Goal: Task Accomplishment & Management: Manage account settings

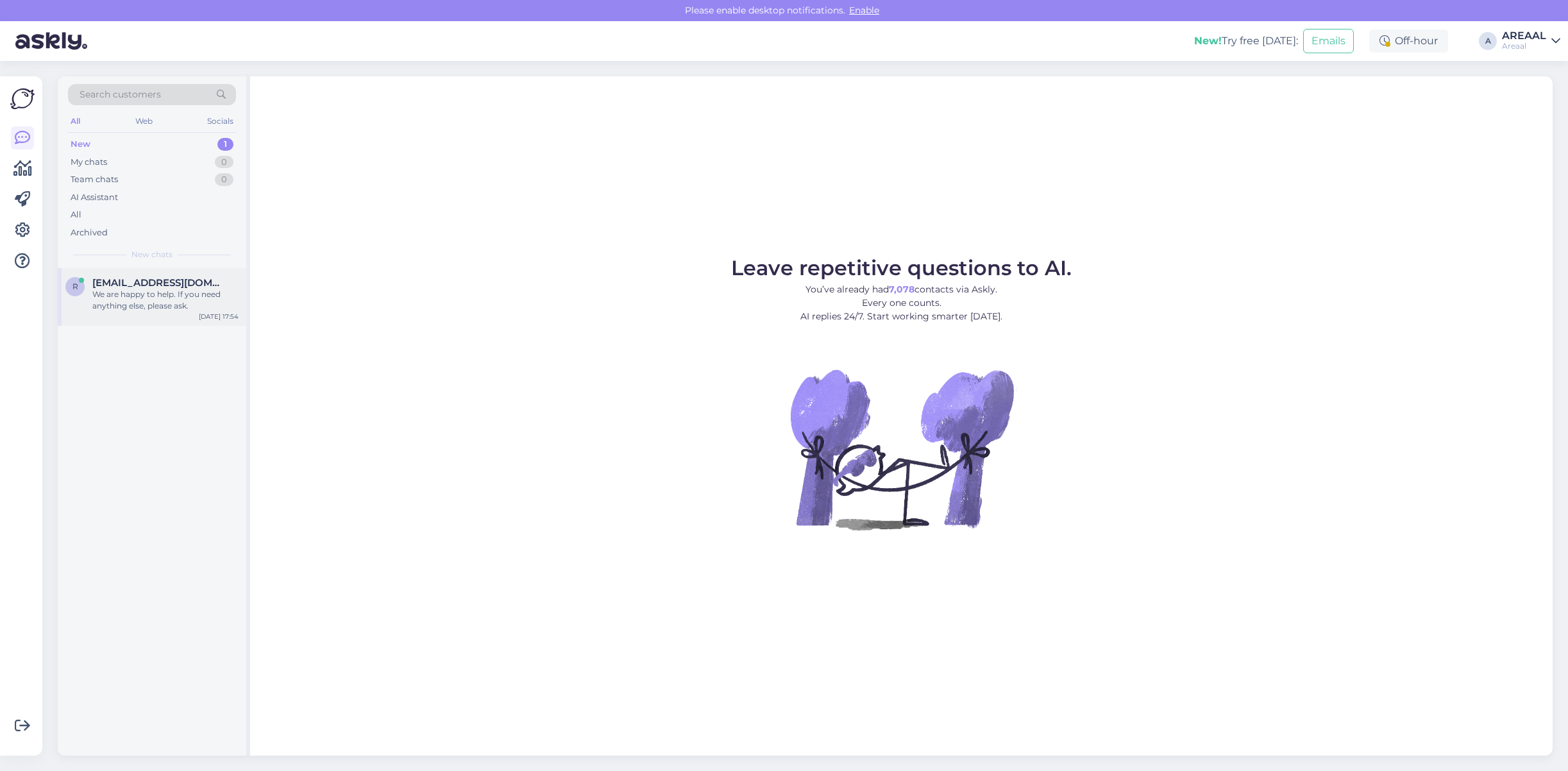
click at [173, 295] on div "We are happy to help. If you need anything else, please ask." at bounding box center [165, 300] width 146 height 23
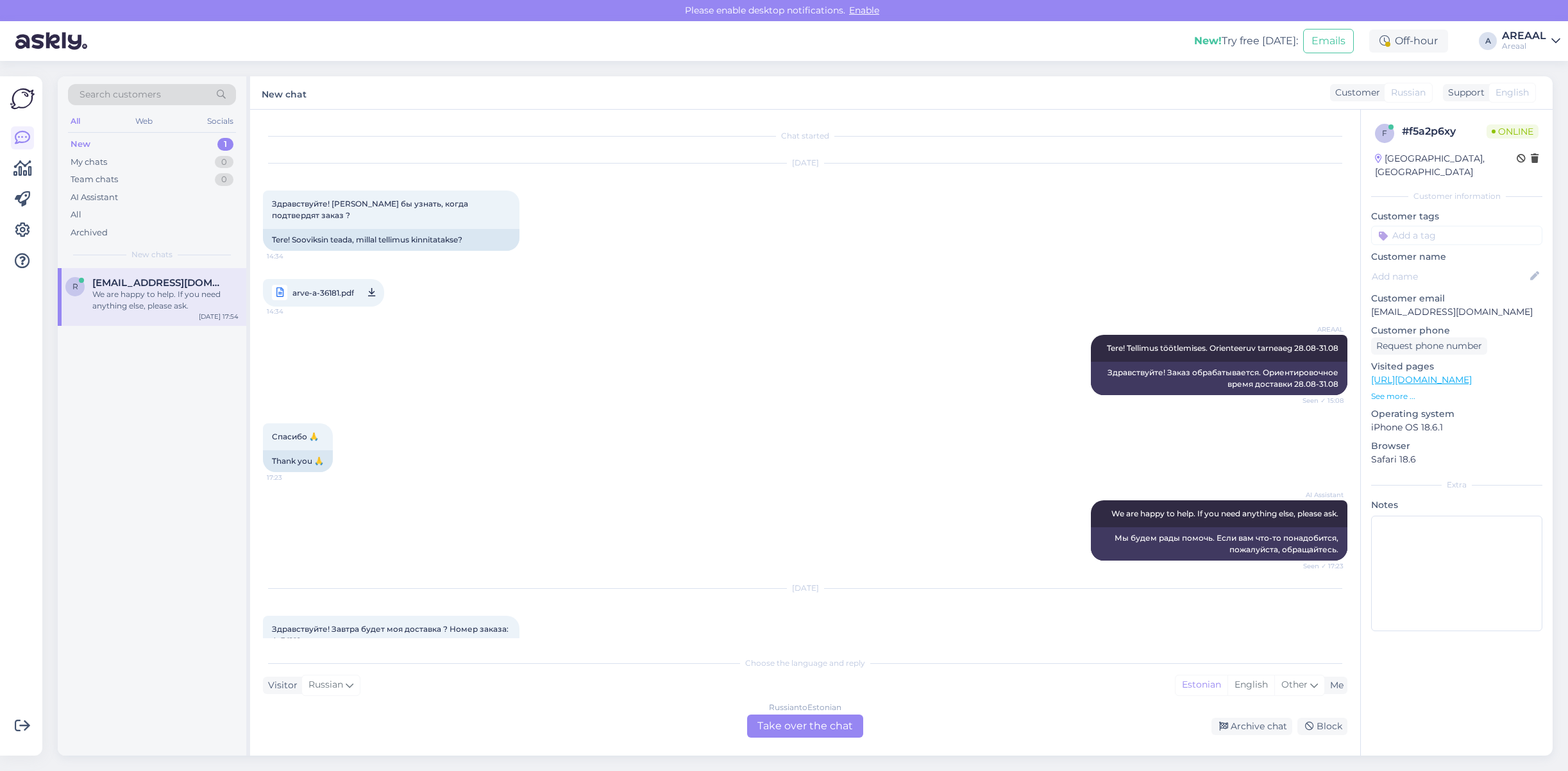
scroll to position [2045, 0]
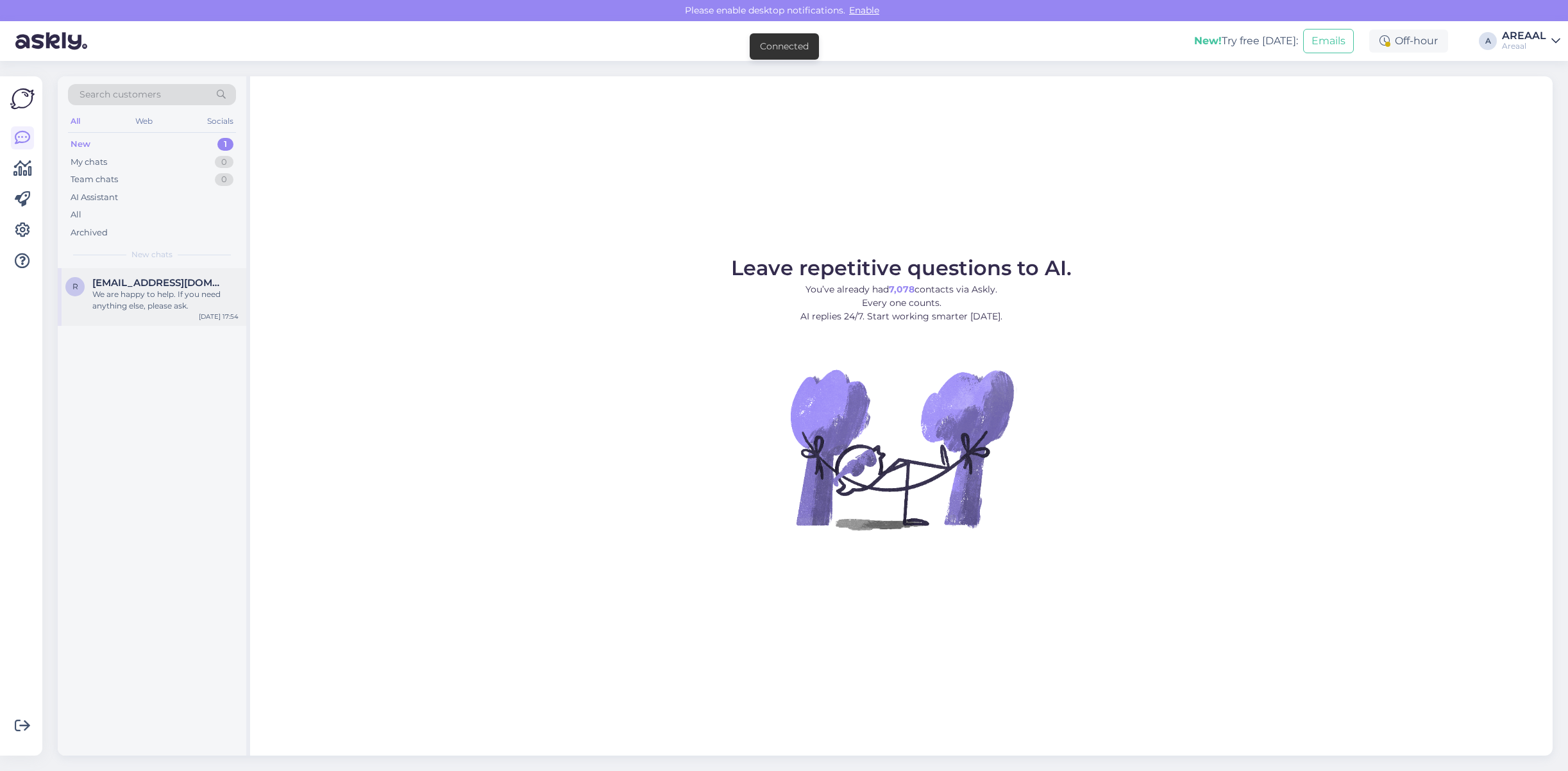
click at [186, 297] on div "We are happy to help. If you need anything else, please ask." at bounding box center [165, 300] width 146 height 23
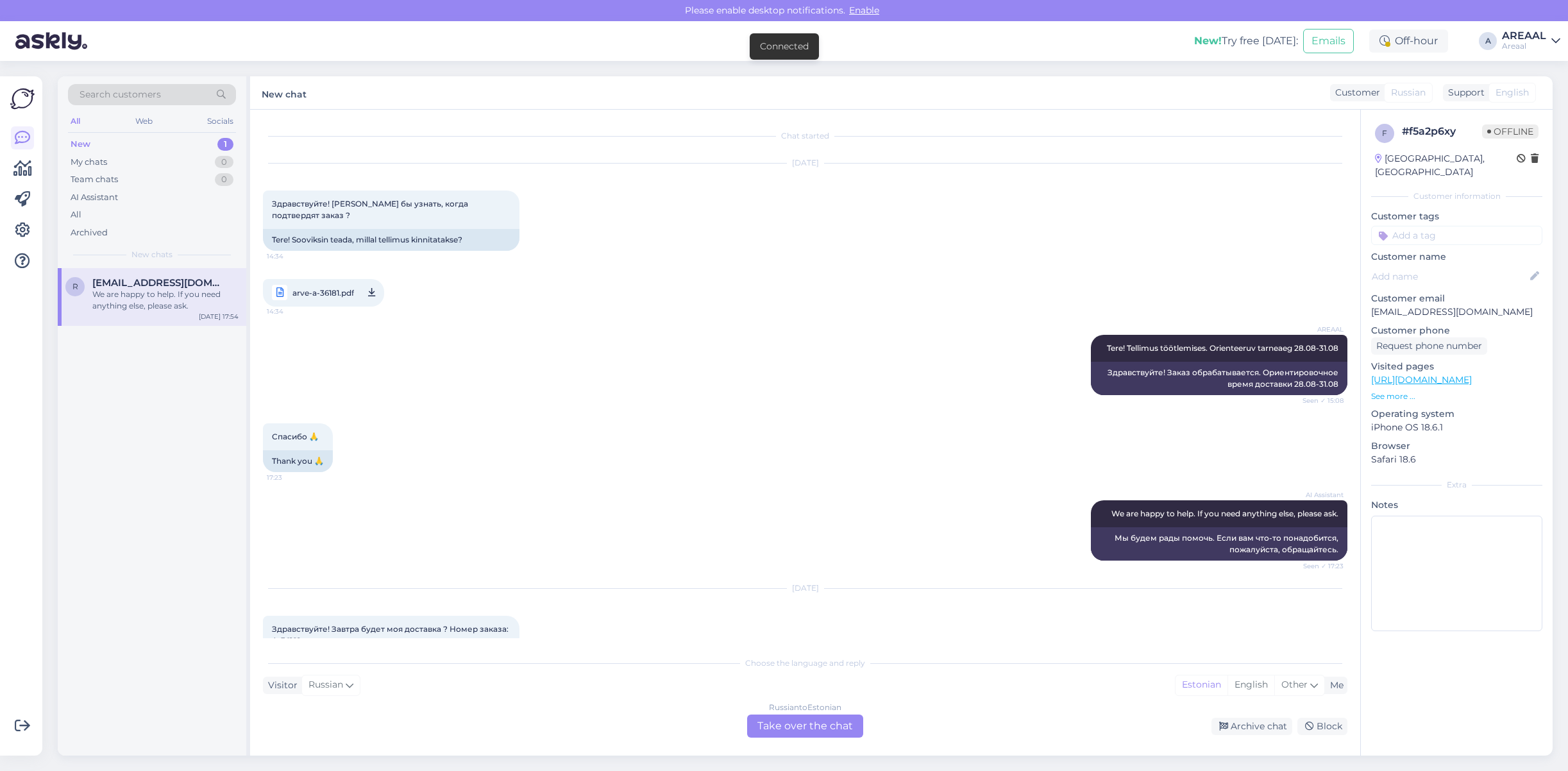
scroll to position [2045, 0]
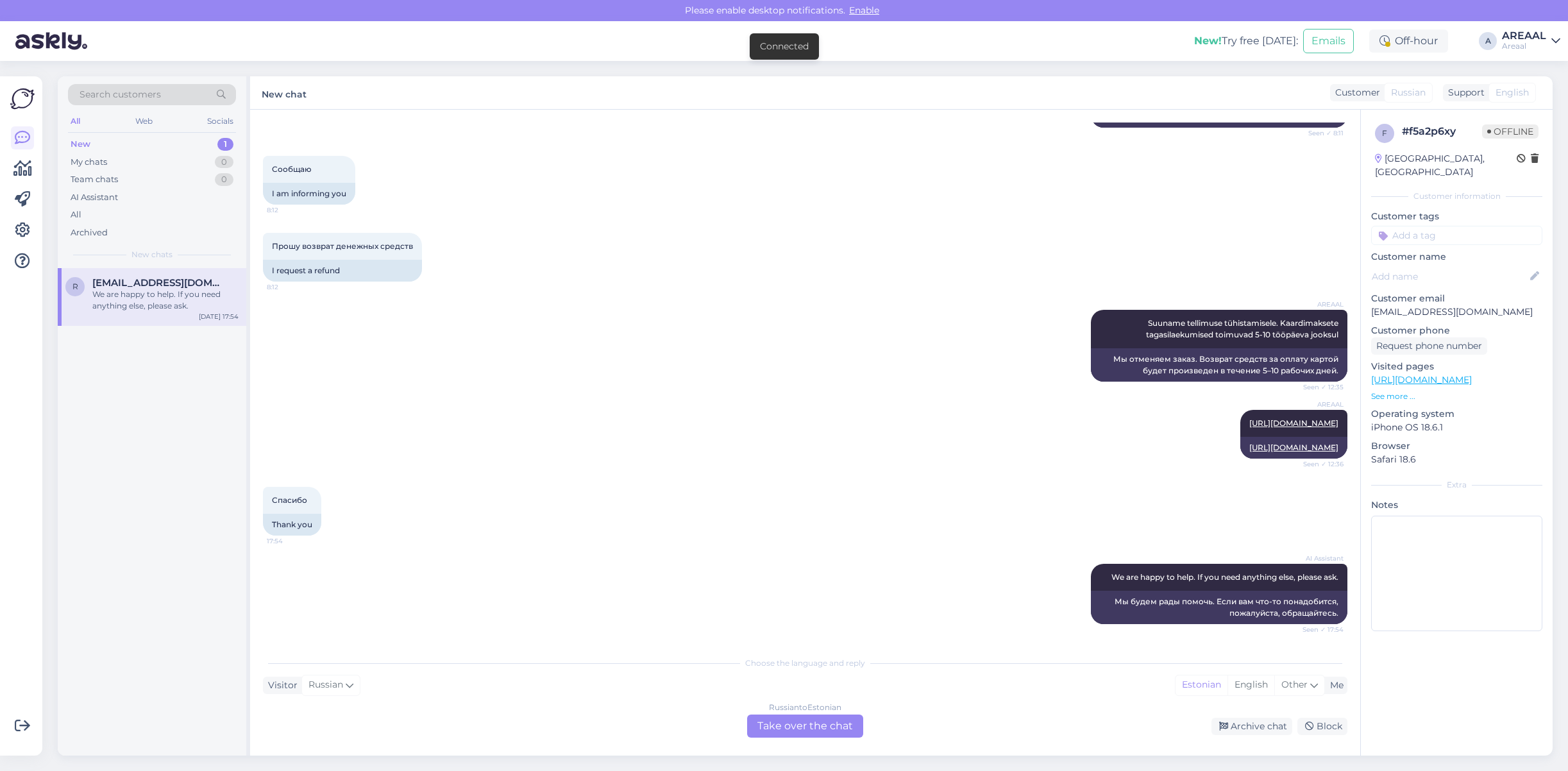
click at [1219, 716] on div "Russian to Estonian Take over the chat Archive chat Block" at bounding box center [805, 725] width 1085 height 23
click at [1238, 727] on div "Archive chat" at bounding box center [1251, 725] width 81 height 17
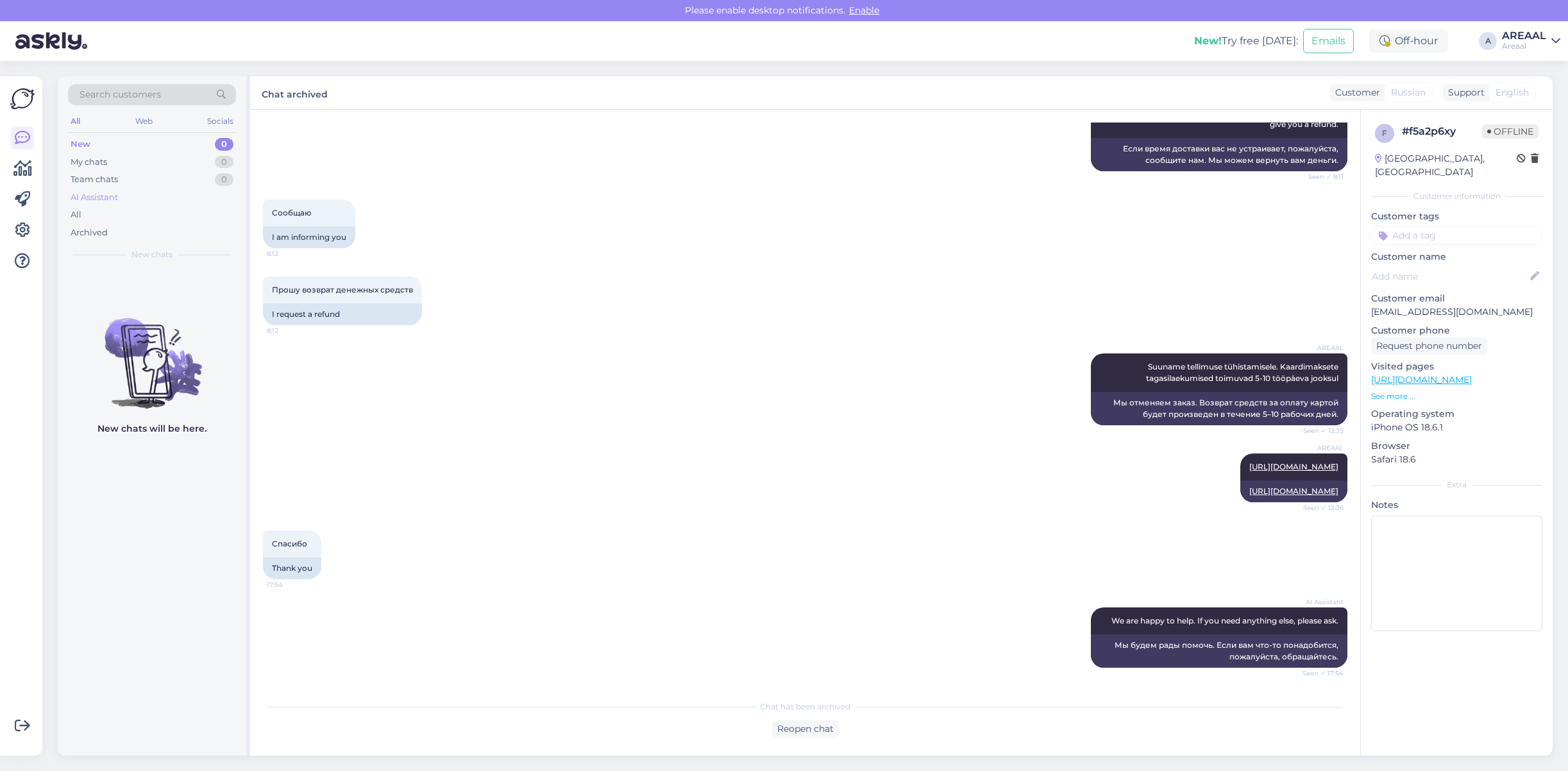
click at [197, 204] on div "AI Assistant" at bounding box center [152, 197] width 168 height 18
click at [191, 219] on div "All" at bounding box center [152, 215] width 168 height 18
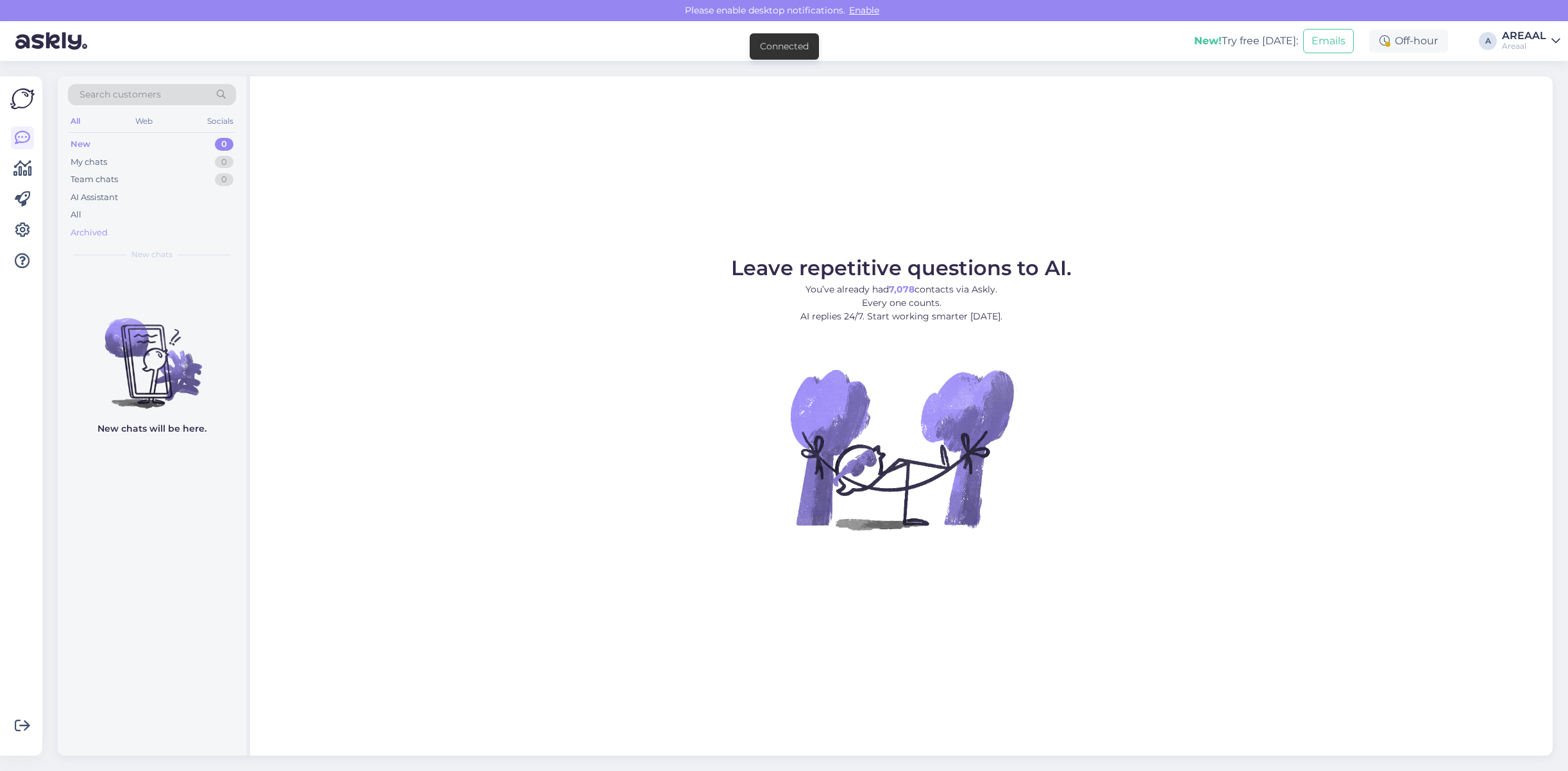
click at [167, 223] on div "New 0 My chats 0 Team chats 0 AI Assistant All Archived" at bounding box center [152, 187] width 168 height 105
click at [163, 210] on div "All" at bounding box center [152, 215] width 168 height 18
click at [1090, 103] on div "Leave repetitive questions to AI. You’ve already had 7,078 contacts via Askly. …" at bounding box center [900, 415] width 1302 height 679
drag, startPoint x: 1043, startPoint y: 154, endPoint x: 988, endPoint y: 167, distance: 56.5
click at [1043, 154] on div "Leave repetitive questions to AI. You’ve already had 7,078 contacts via Askly. …" at bounding box center [900, 415] width 1302 height 679
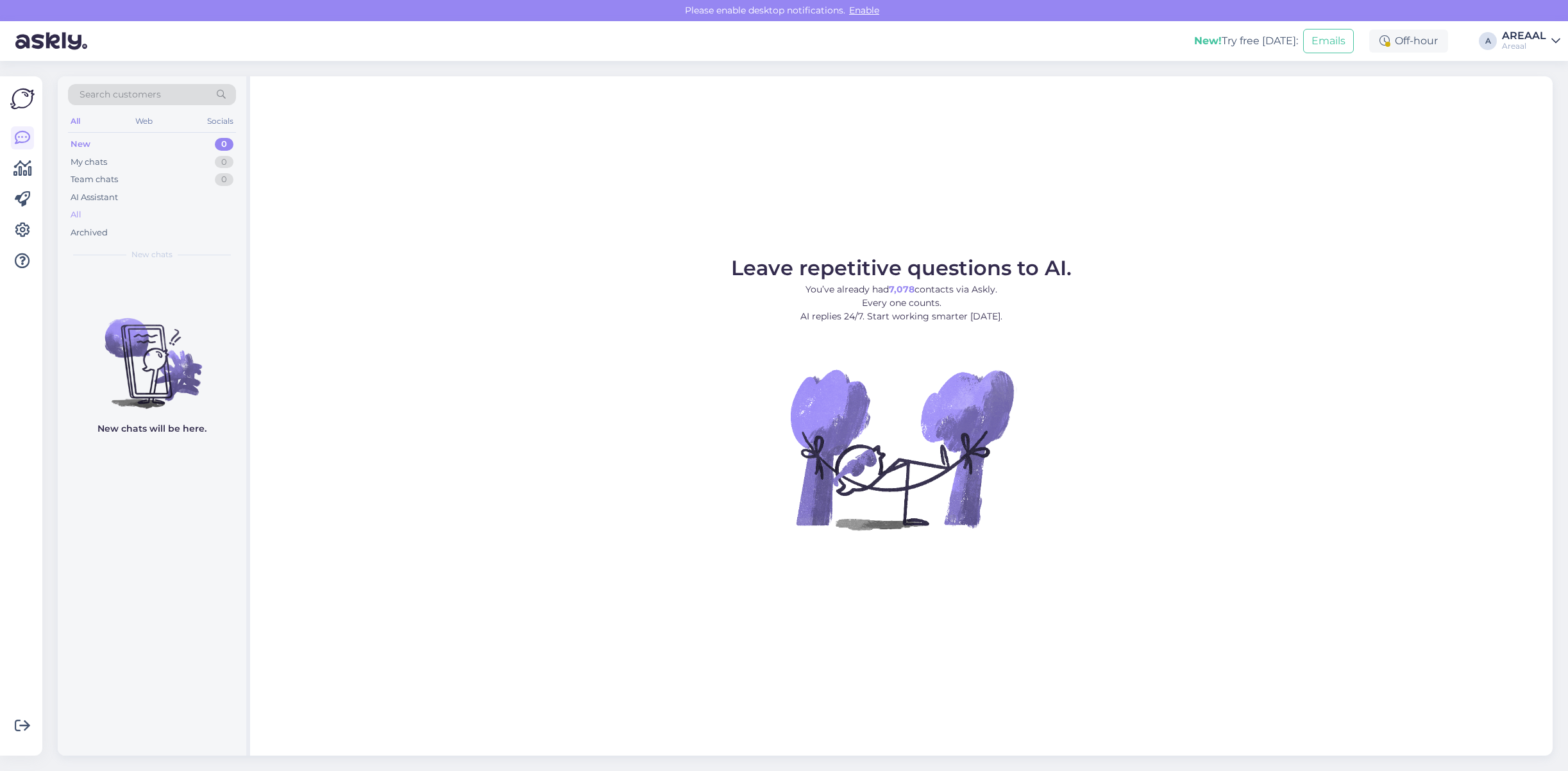
click at [168, 222] on div "All" at bounding box center [152, 215] width 168 height 18
click at [773, 284] on p "You’ve already had 7,078 contacts via Askly. Every one counts. AI replies 24/7.…" at bounding box center [901, 303] width 340 height 41
click at [148, 222] on div "All" at bounding box center [152, 215] width 168 height 18
click at [156, 218] on div "All" at bounding box center [152, 215] width 168 height 18
click at [137, 214] on div "All" at bounding box center [152, 215] width 168 height 18
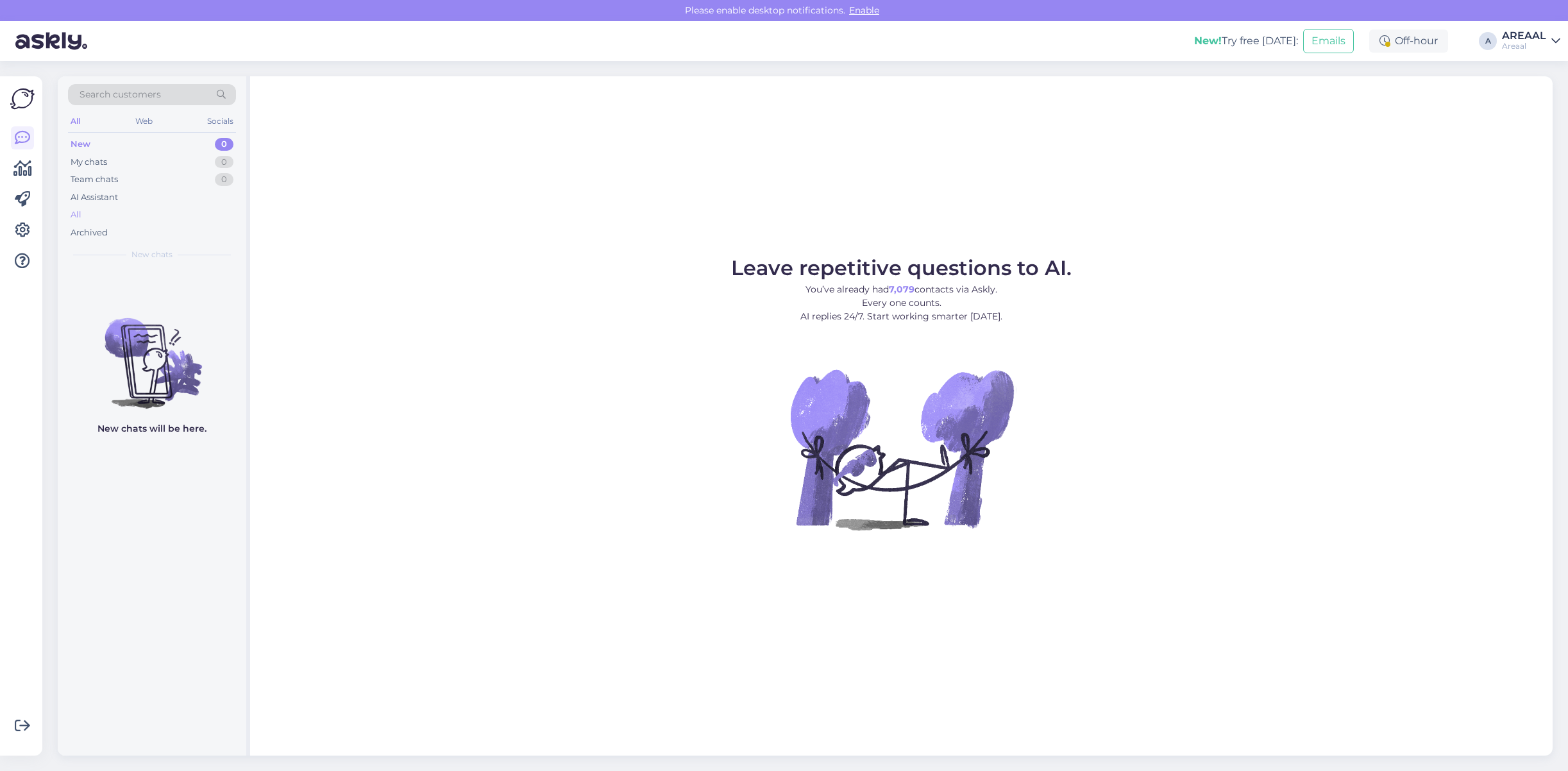
click at [181, 212] on div "All" at bounding box center [152, 215] width 168 height 18
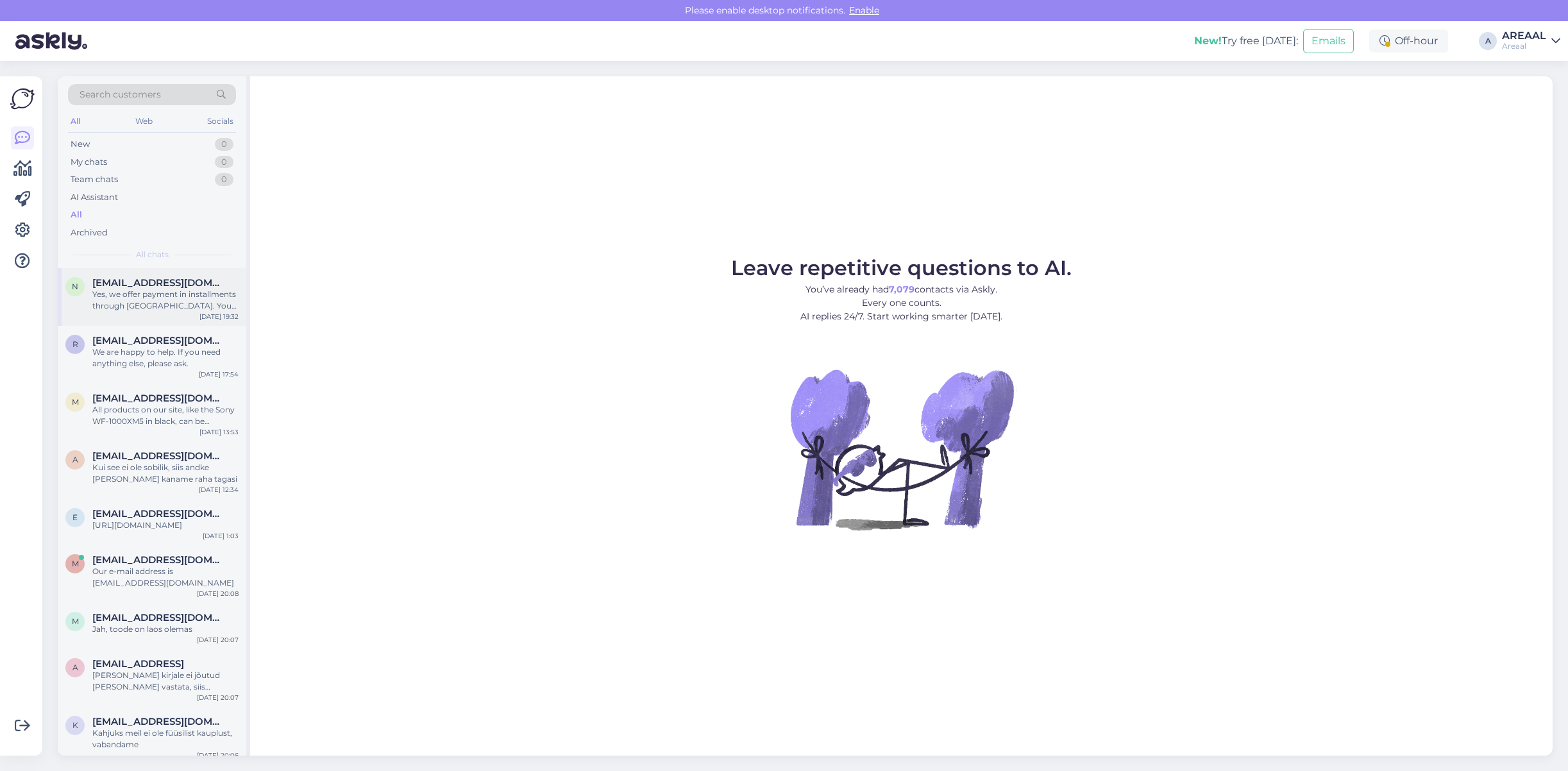
click at [183, 322] on div "n nurgamari@gmail.com Yes, we offer payment in installments through Inbank. You…" at bounding box center [152, 296] width 188 height 58
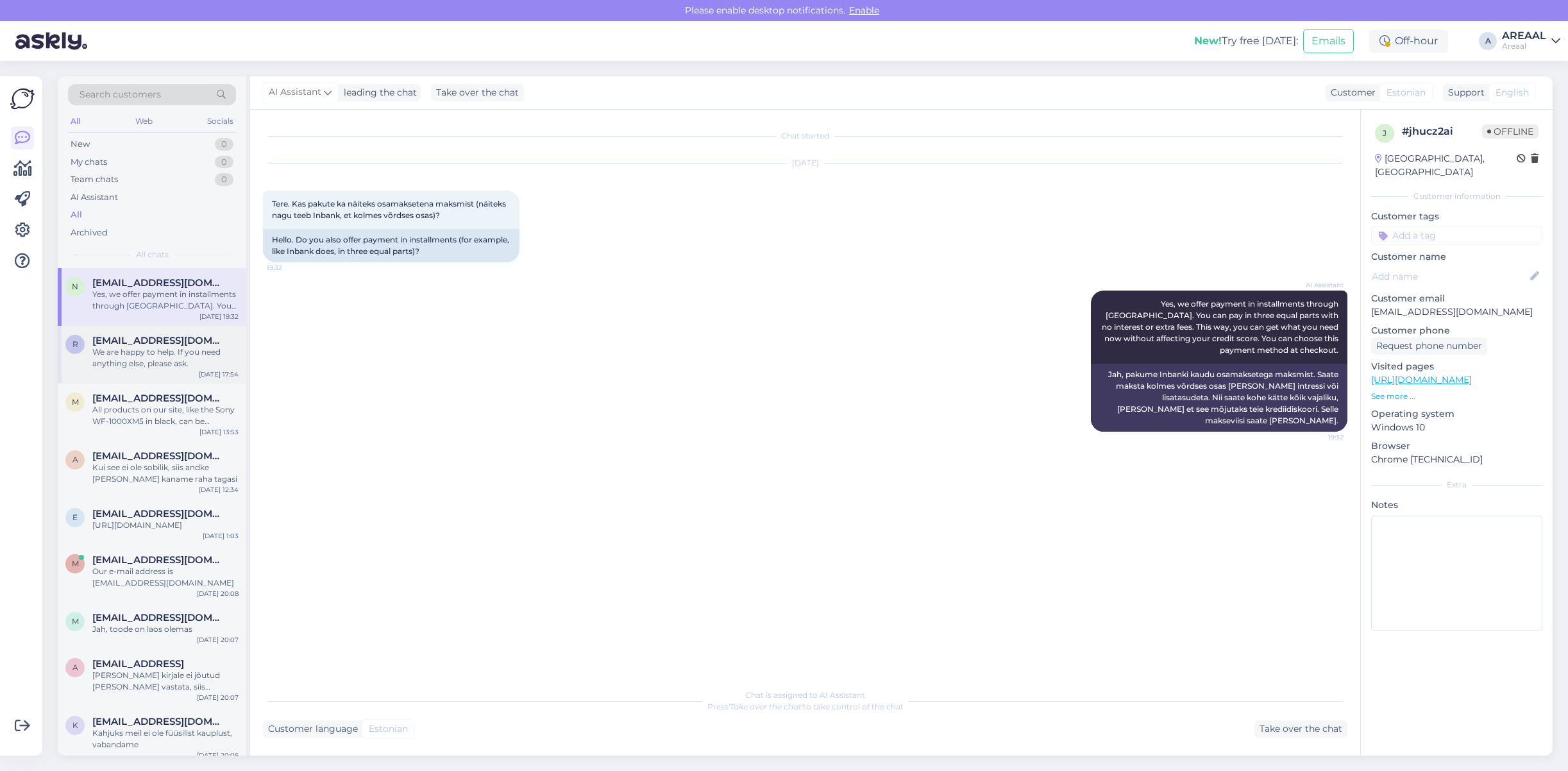
click at [171, 343] on span "[EMAIL_ADDRESS][DOMAIN_NAME]" at bounding box center [159, 340] width 133 height 11
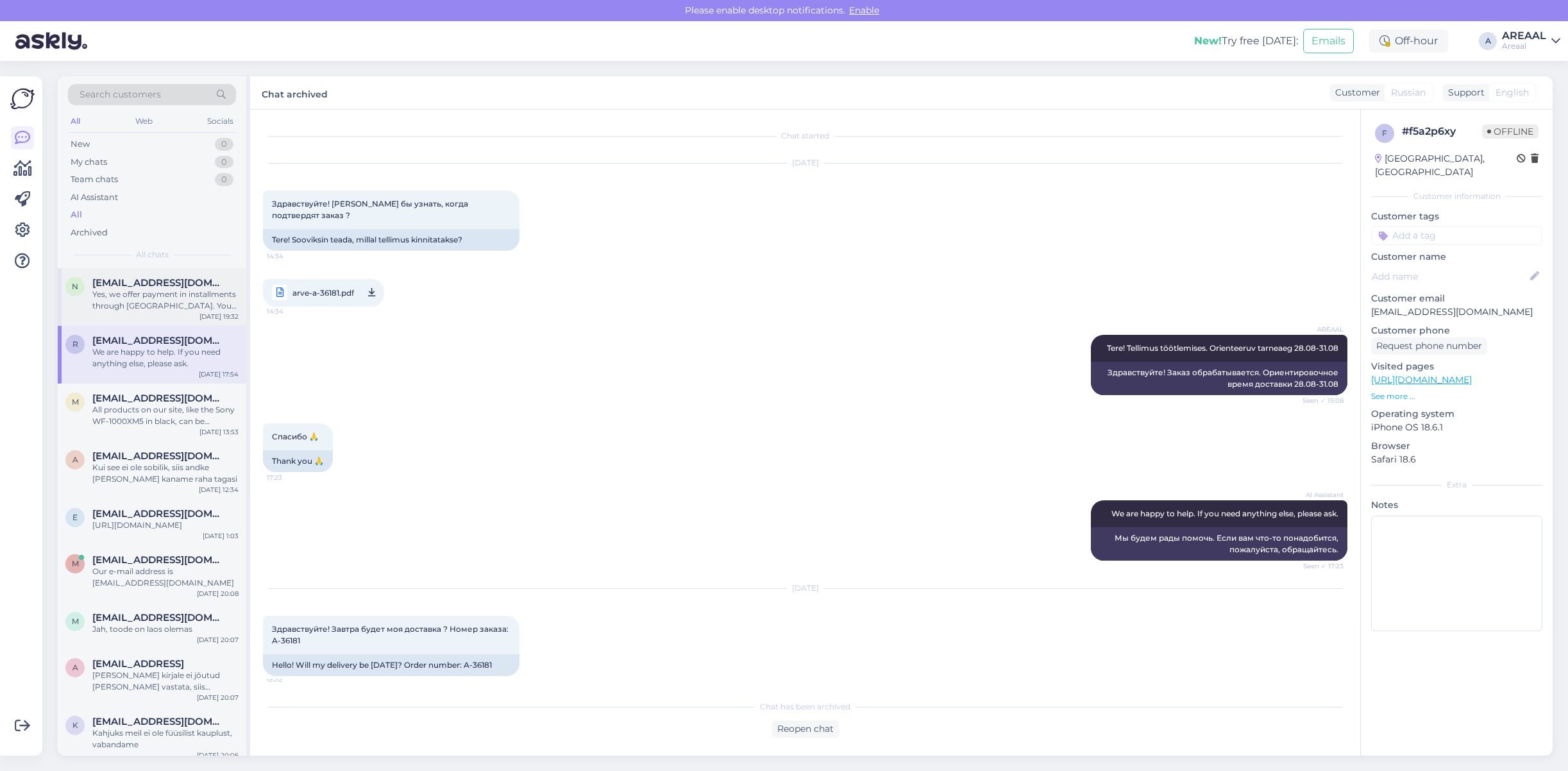
scroll to position [2002, 0]
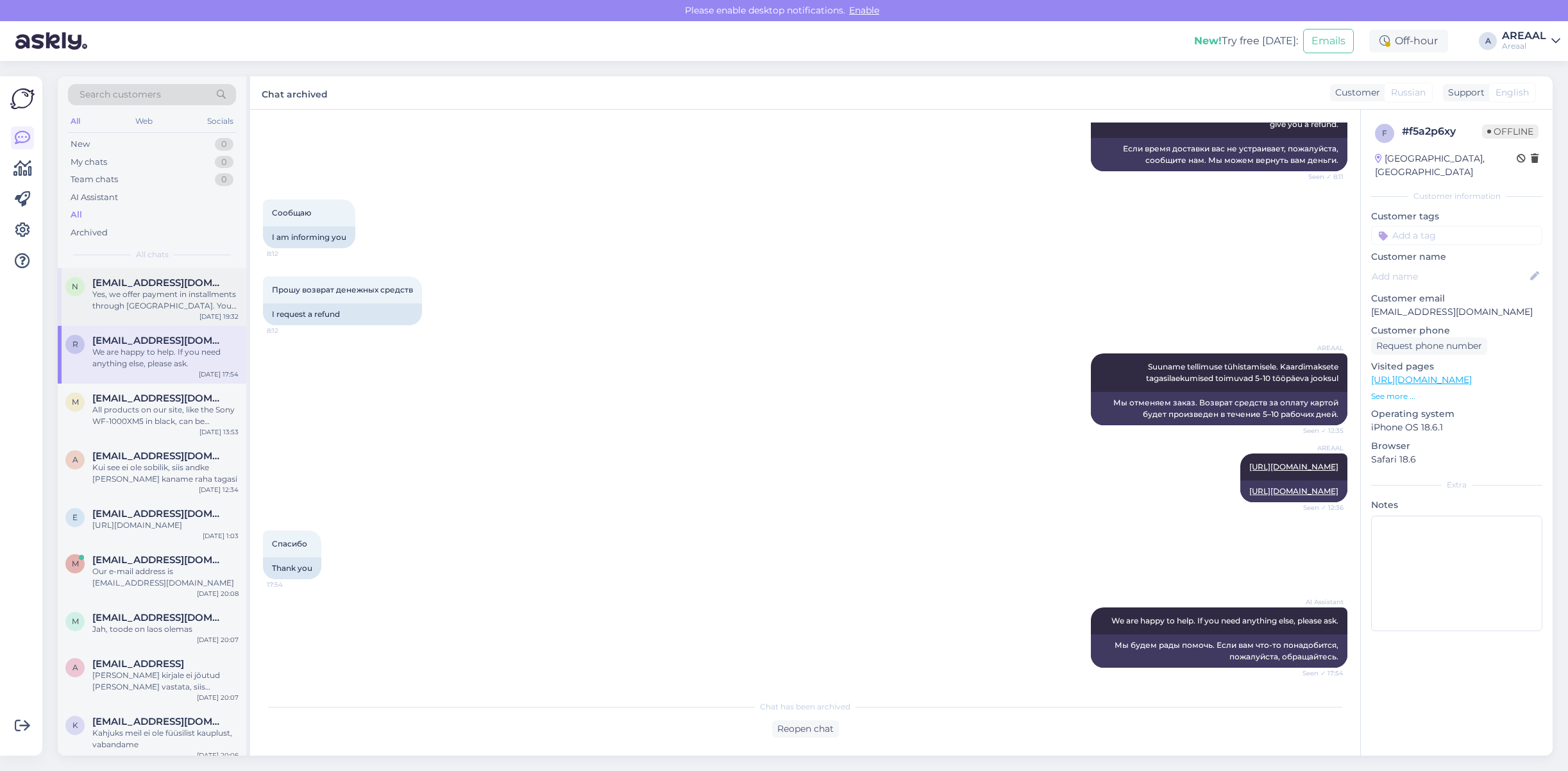
click at [161, 308] on div "Yes, we offer payment in installments through [GEOGRAPHIC_DATA]. You can pay in…" at bounding box center [165, 300] width 146 height 23
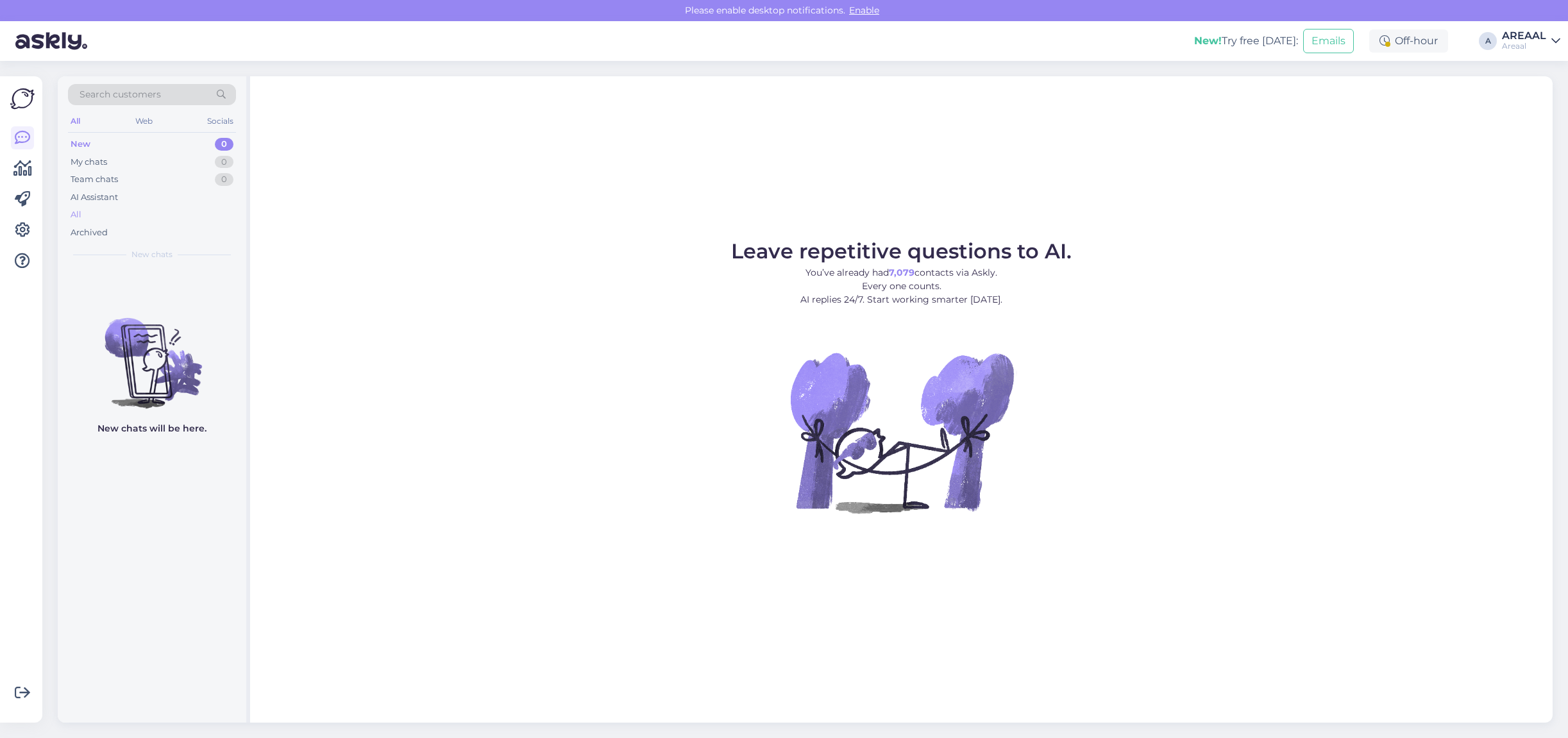
click at [152, 215] on div "All" at bounding box center [152, 215] width 168 height 18
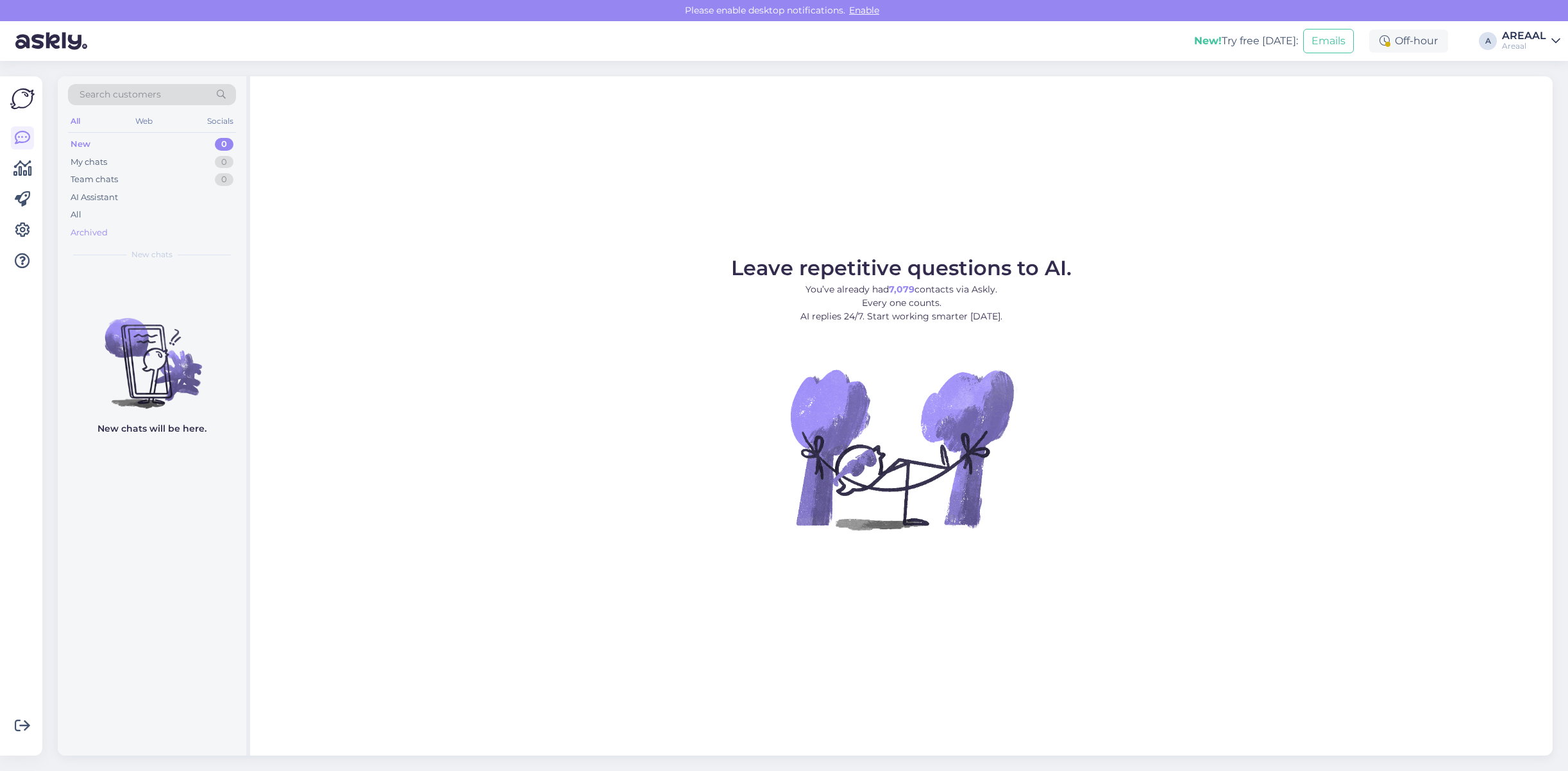
click at [142, 224] on div "Archived" at bounding box center [152, 233] width 168 height 18
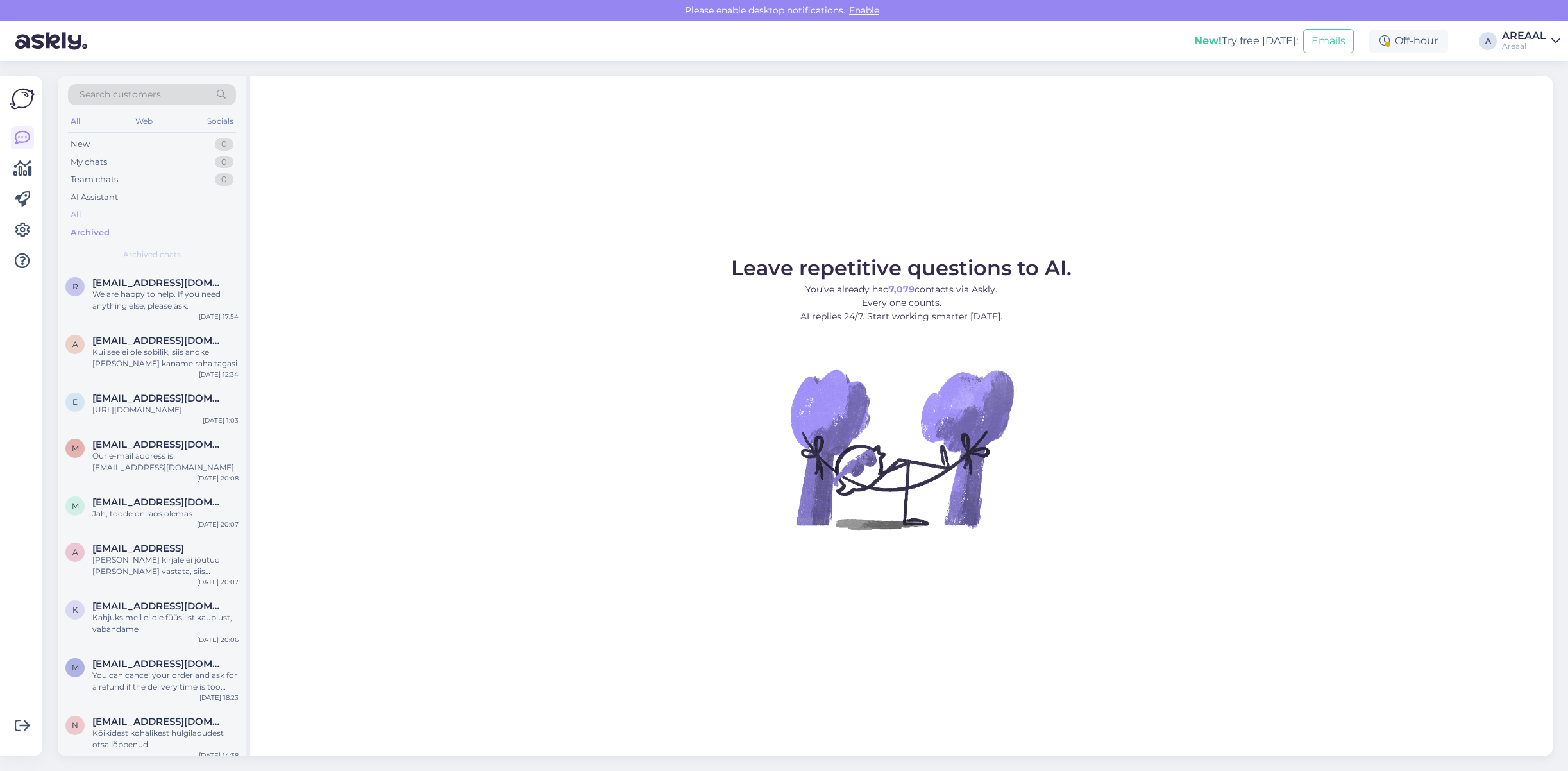
click at [142, 214] on div "All" at bounding box center [152, 215] width 168 height 18
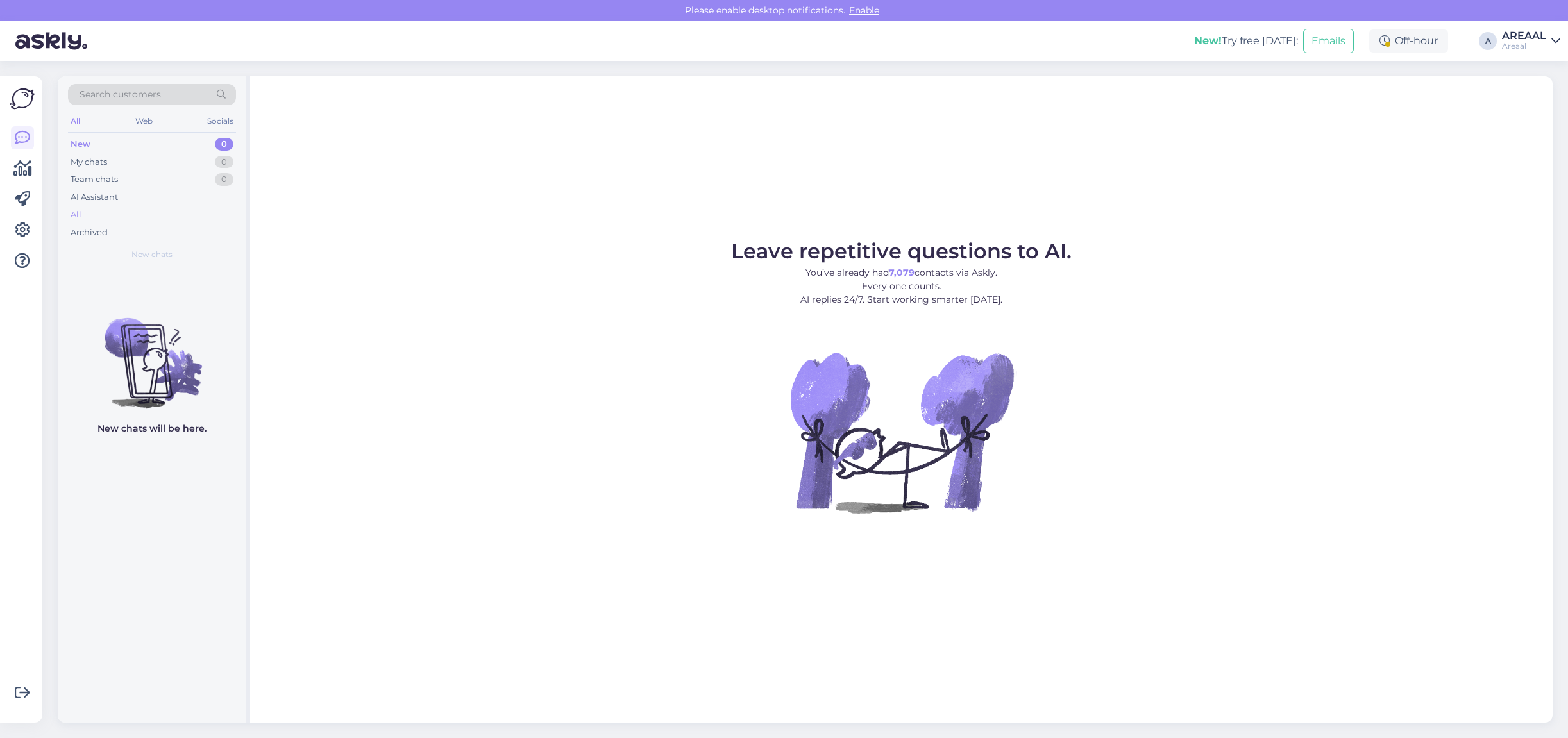
click at [180, 213] on div "All" at bounding box center [152, 215] width 168 height 18
click at [155, 212] on div "All" at bounding box center [152, 215] width 168 height 18
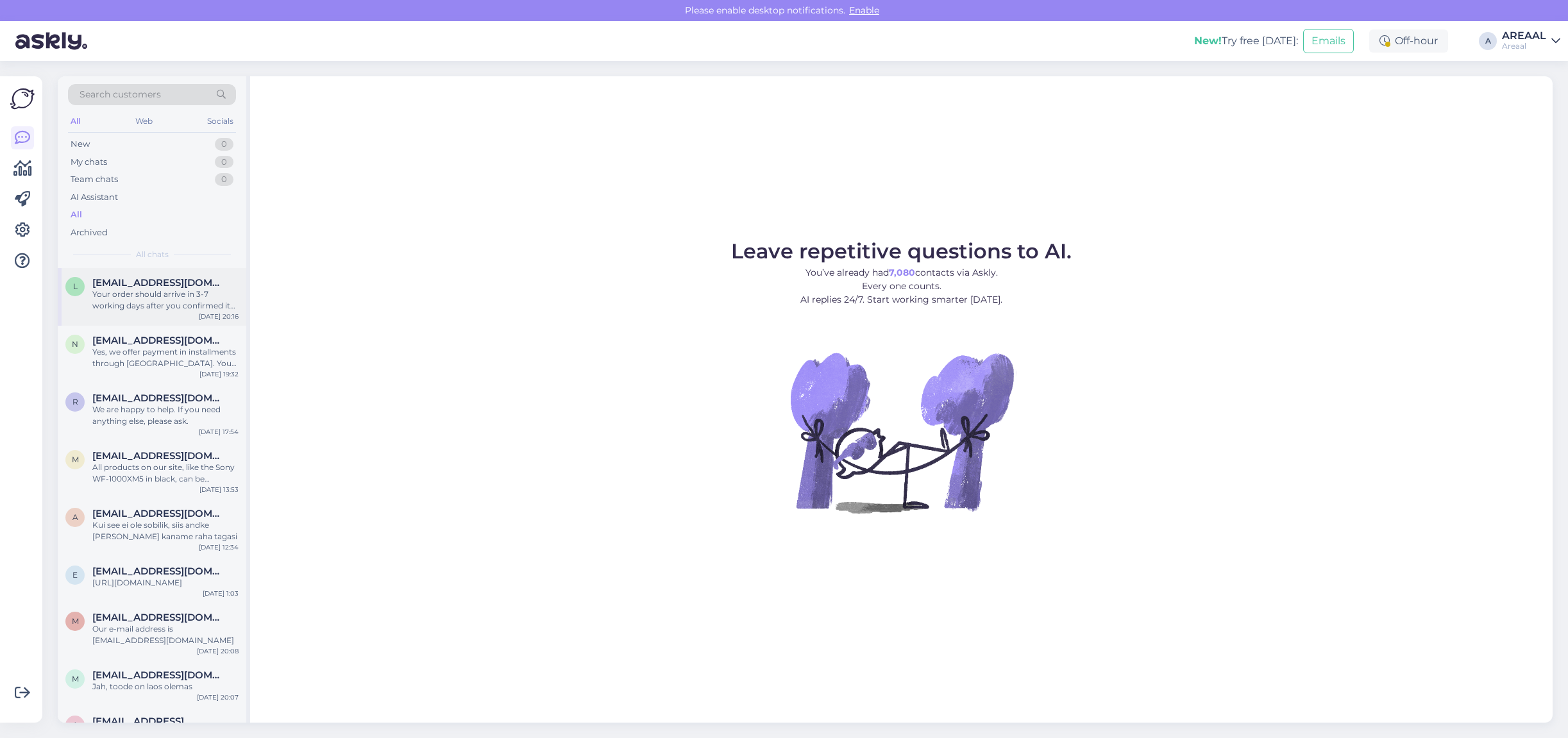
click at [164, 279] on span "[EMAIL_ADDRESS][DOMAIN_NAME]" at bounding box center [159, 283] width 133 height 11
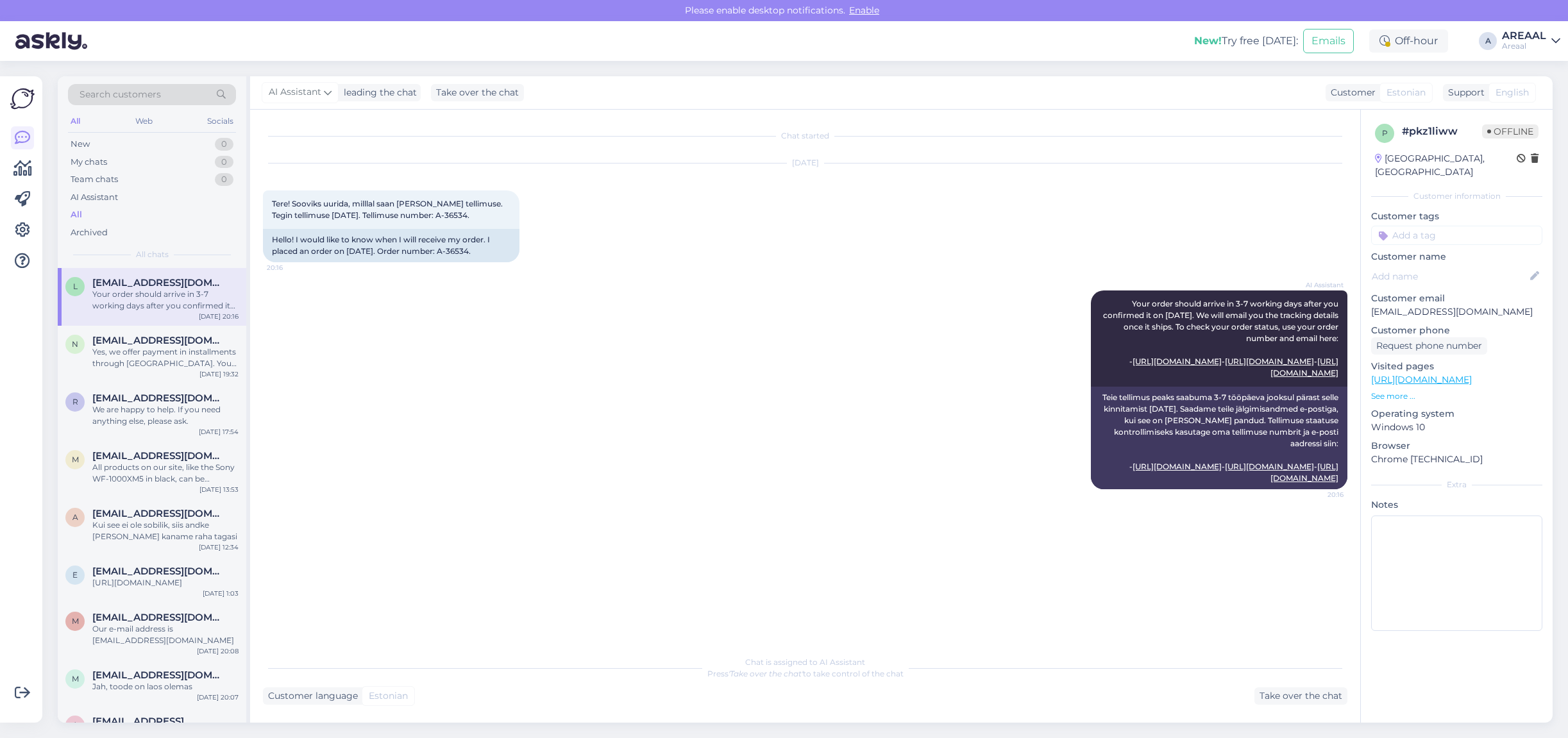
click at [440, 291] on div "AI Assistant Your order should arrive in 3-7 working days after you confirmed i…" at bounding box center [805, 389] width 1085 height 227
drag, startPoint x: 455, startPoint y: 213, endPoint x: 425, endPoint y: 217, distance: 30.3
click at [425, 217] on span "Tere! Sooviks uurida, milllal saan kätte oma tellimuse. Tegin tellimuse 8.09.20…" at bounding box center [388, 209] width 235 height 21
copy span "A-36534"
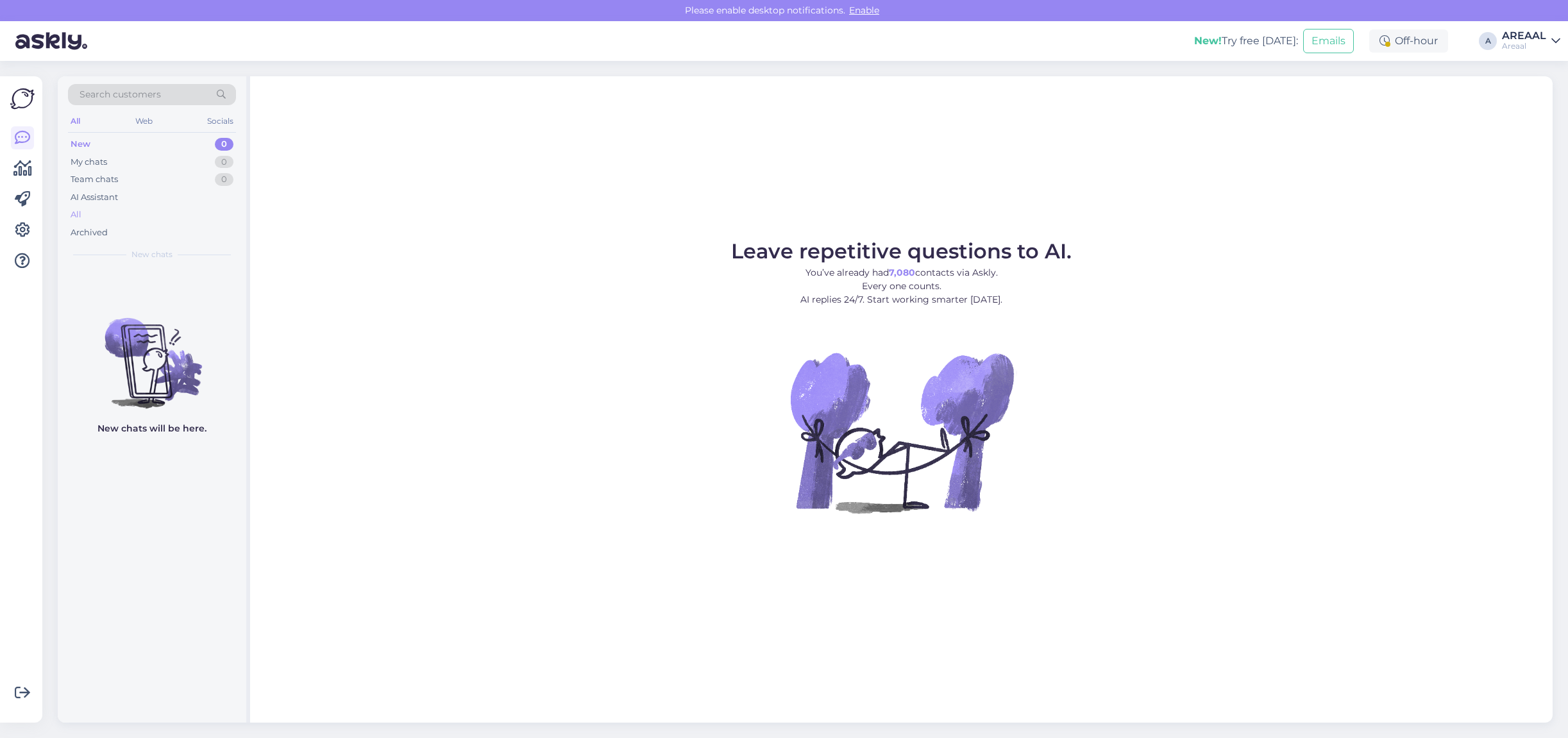
click at [140, 216] on div "All" at bounding box center [152, 215] width 168 height 18
click at [120, 210] on div "All" at bounding box center [152, 215] width 168 height 18
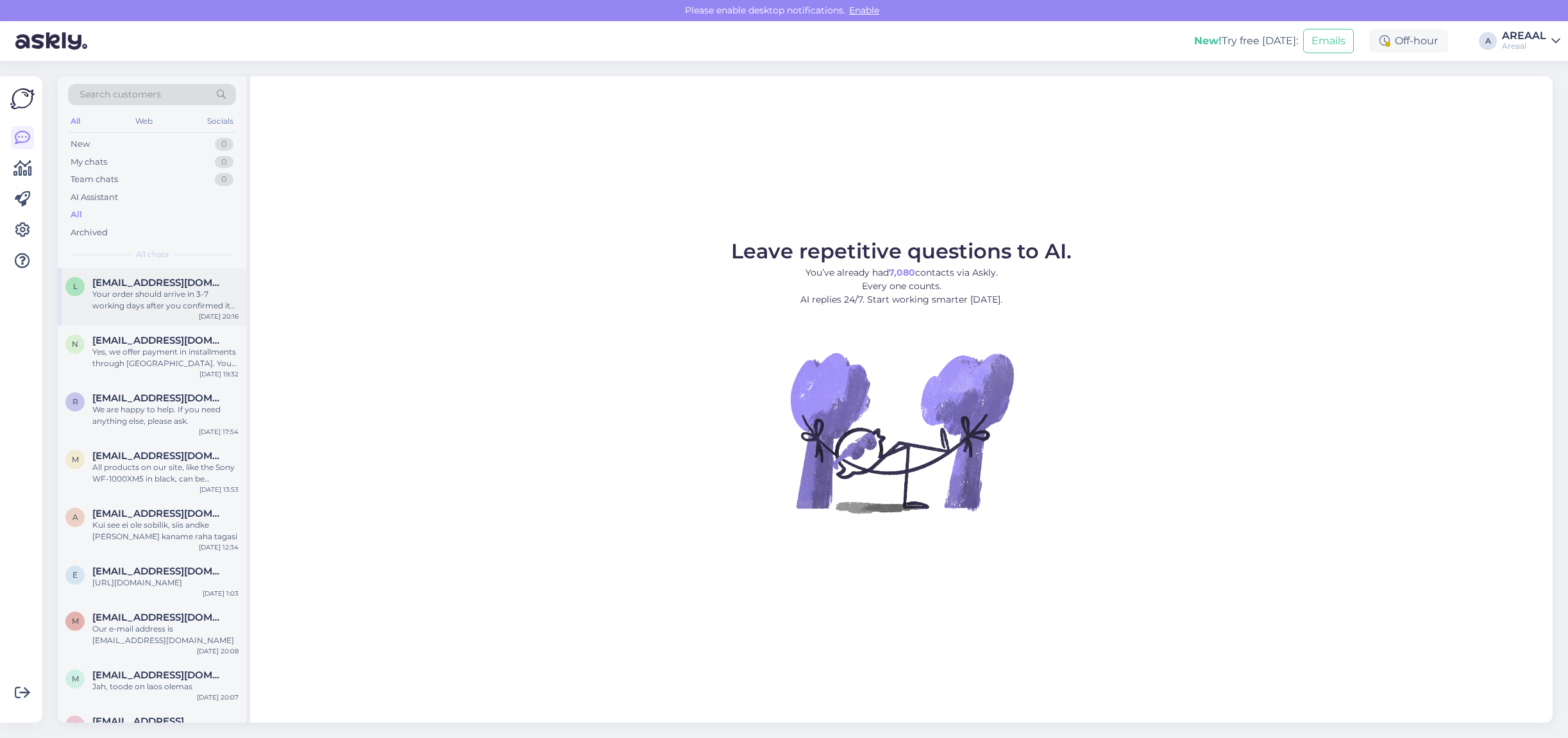
click at [159, 314] on div "l [EMAIL_ADDRESS][DOMAIN_NAME] Your order should arrive in 3-7 working days aft…" at bounding box center [152, 296] width 188 height 58
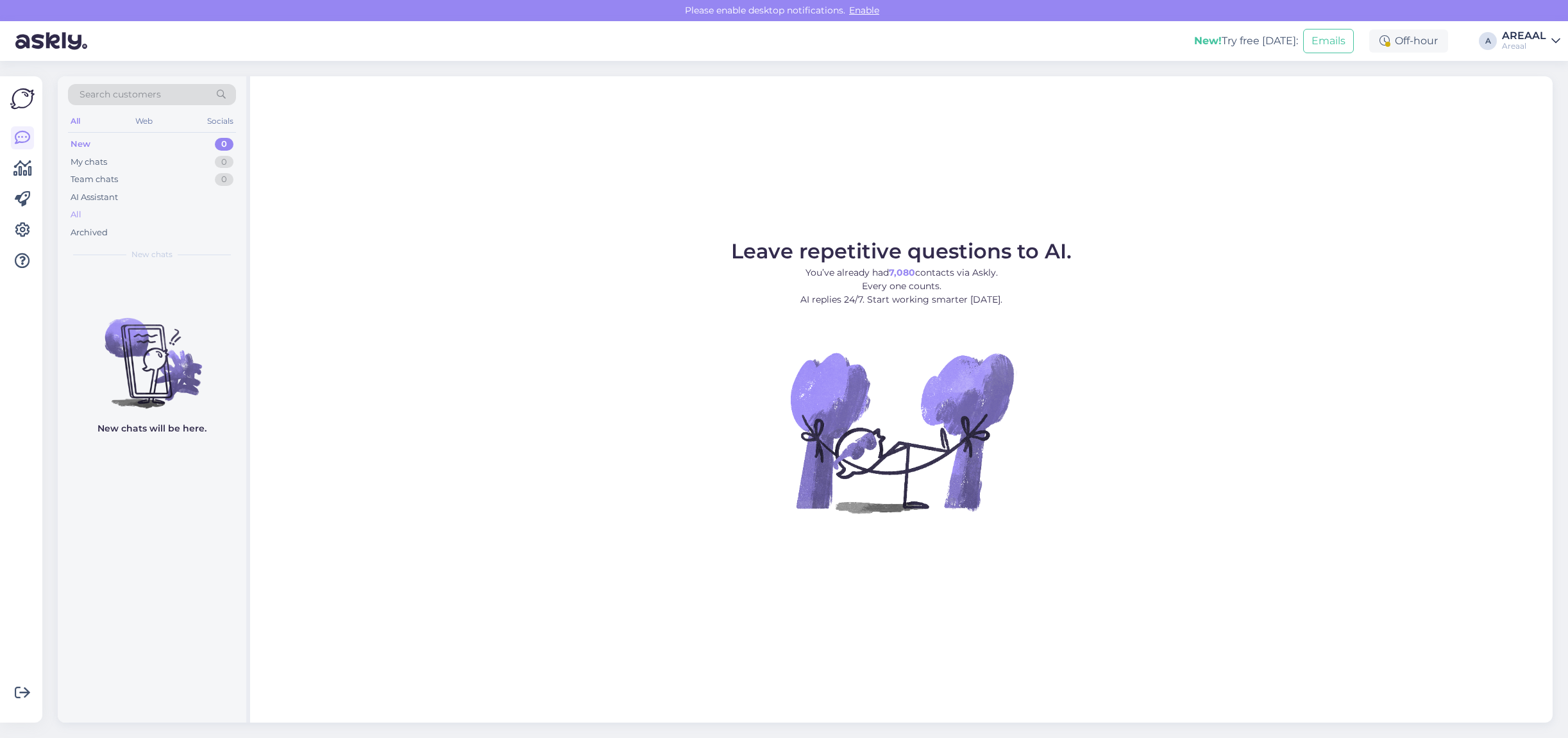
click at [142, 210] on div "All" at bounding box center [152, 215] width 168 height 18
click at [133, 210] on div "All" at bounding box center [152, 215] width 168 height 18
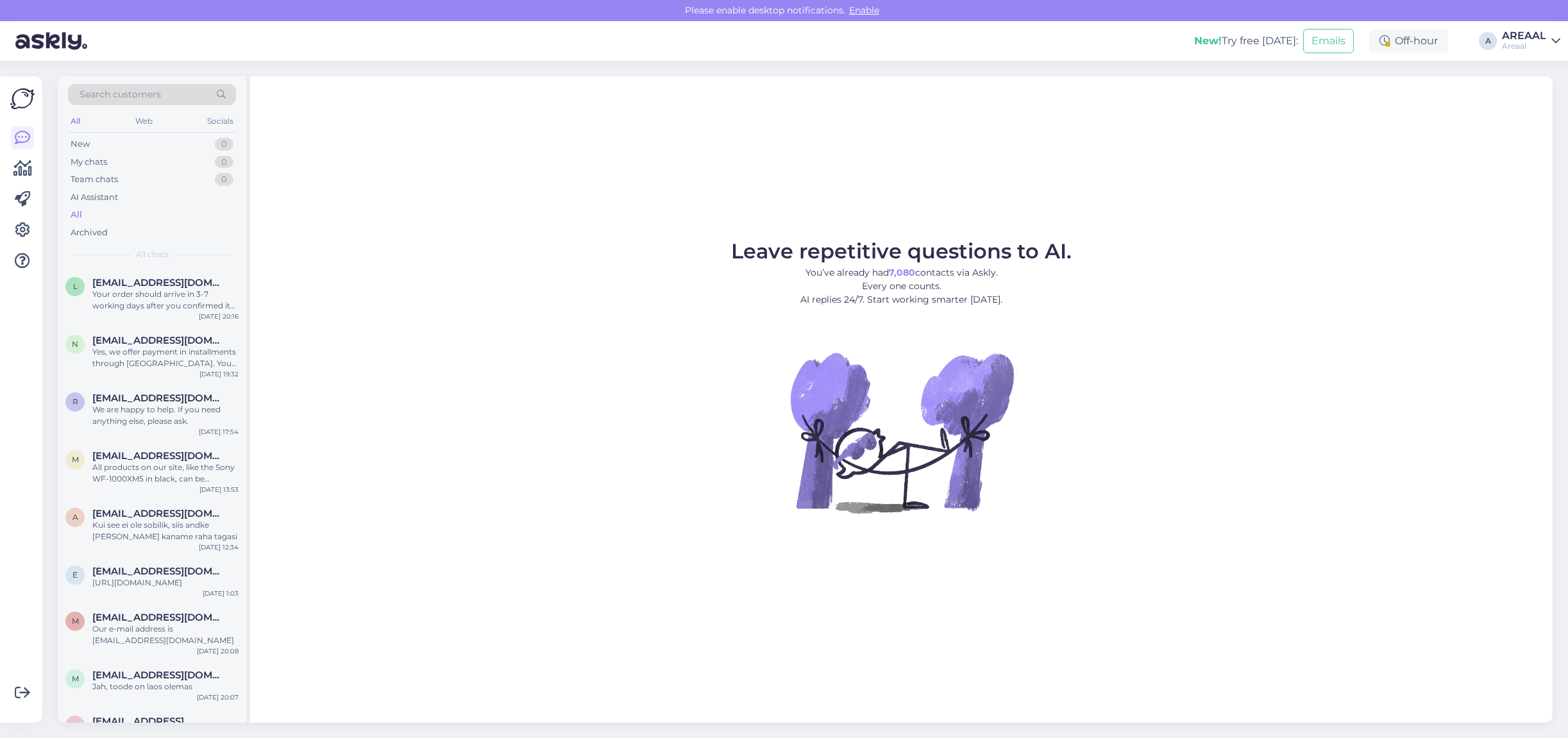
click at [1547, 97] on div "Leave repetitive questions to AI. You’ve already had 7,080 contacts via Askly. …" at bounding box center [900, 399] width 1302 height 647
click at [1524, 30] on div "AREAAL" at bounding box center [1523, 35] width 45 height 10
click at [1536, 90] on button "Open" at bounding box center [1532, 99] width 36 height 20
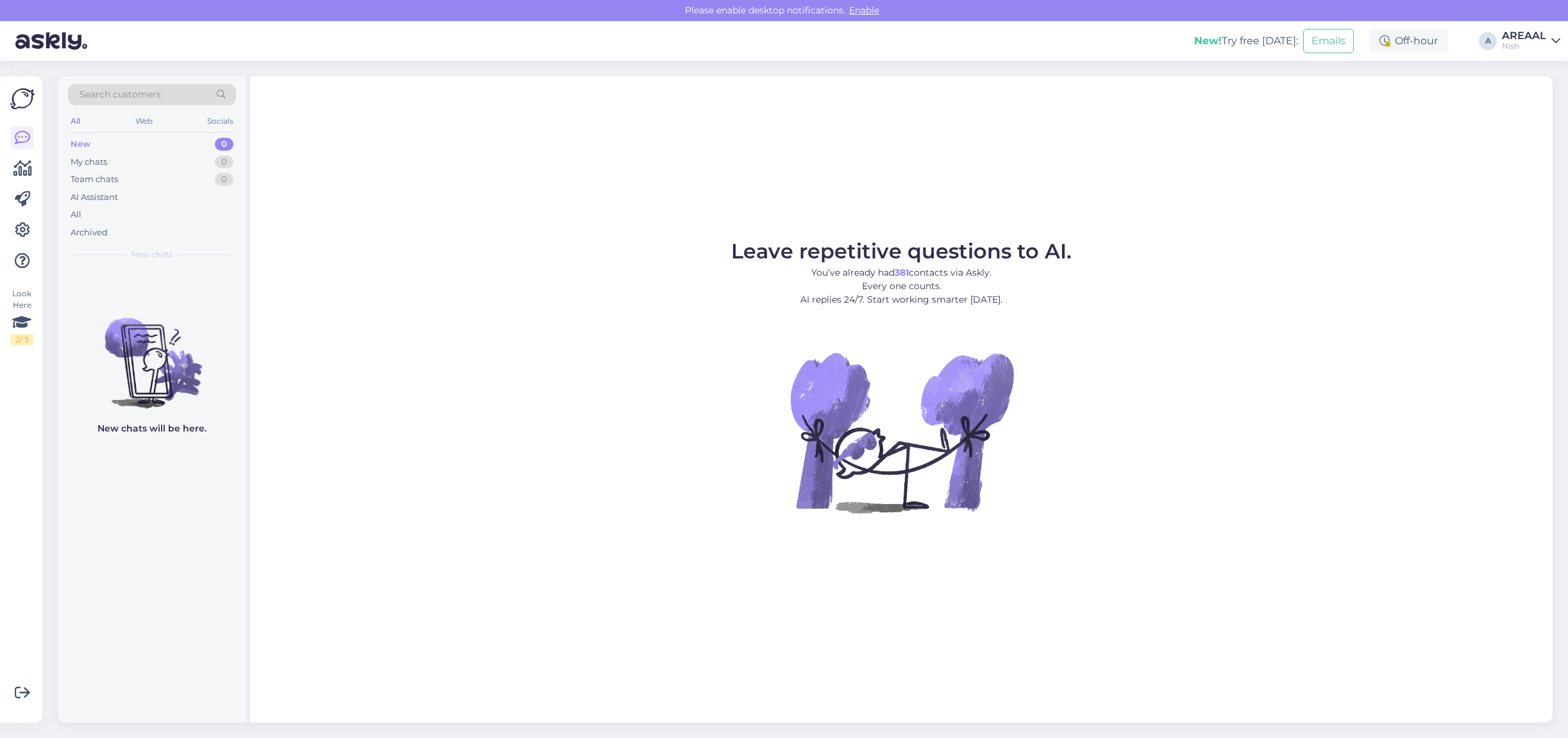
click at [145, 212] on div "All" at bounding box center [152, 215] width 168 height 18
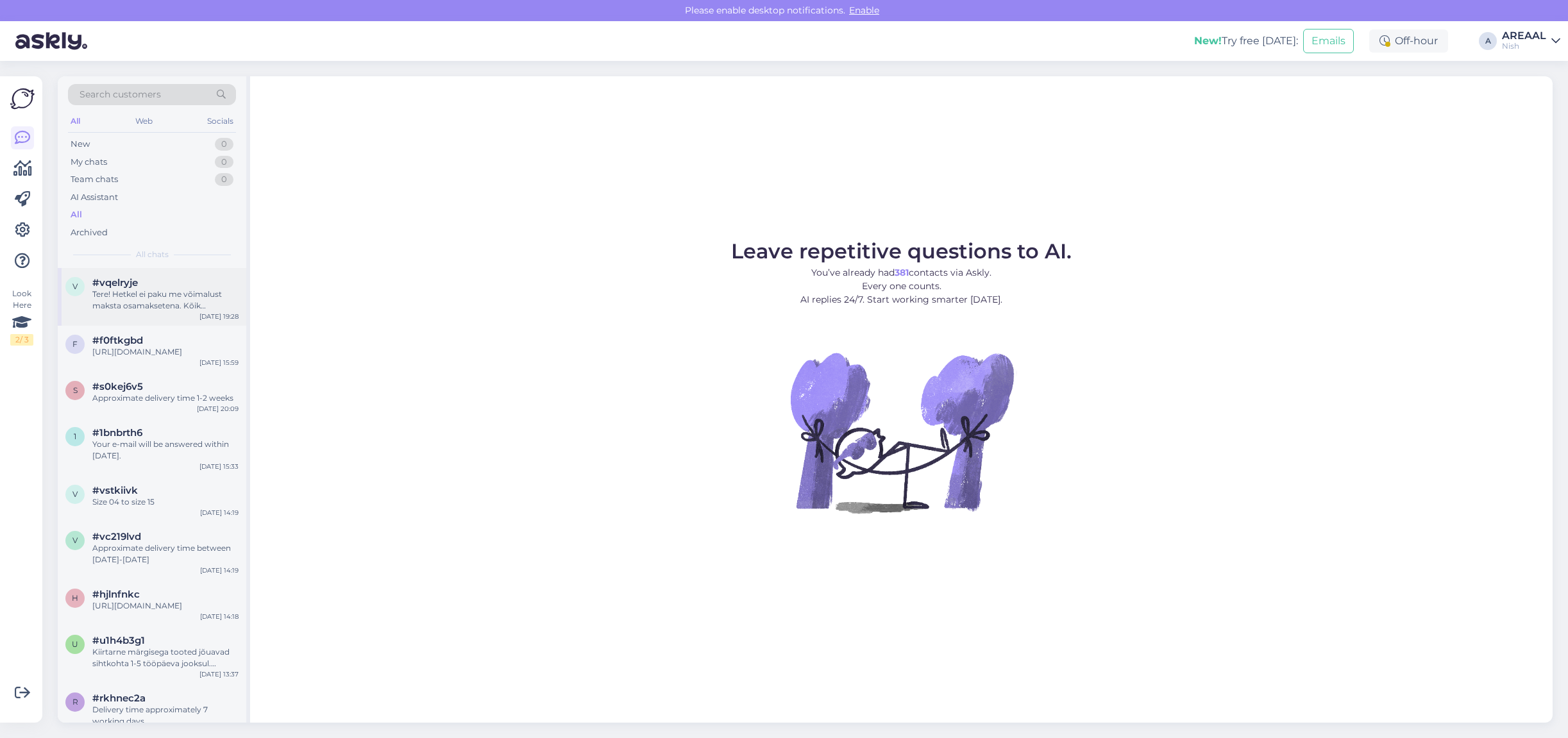
click at [173, 279] on div "#vqelryje" at bounding box center [165, 283] width 146 height 11
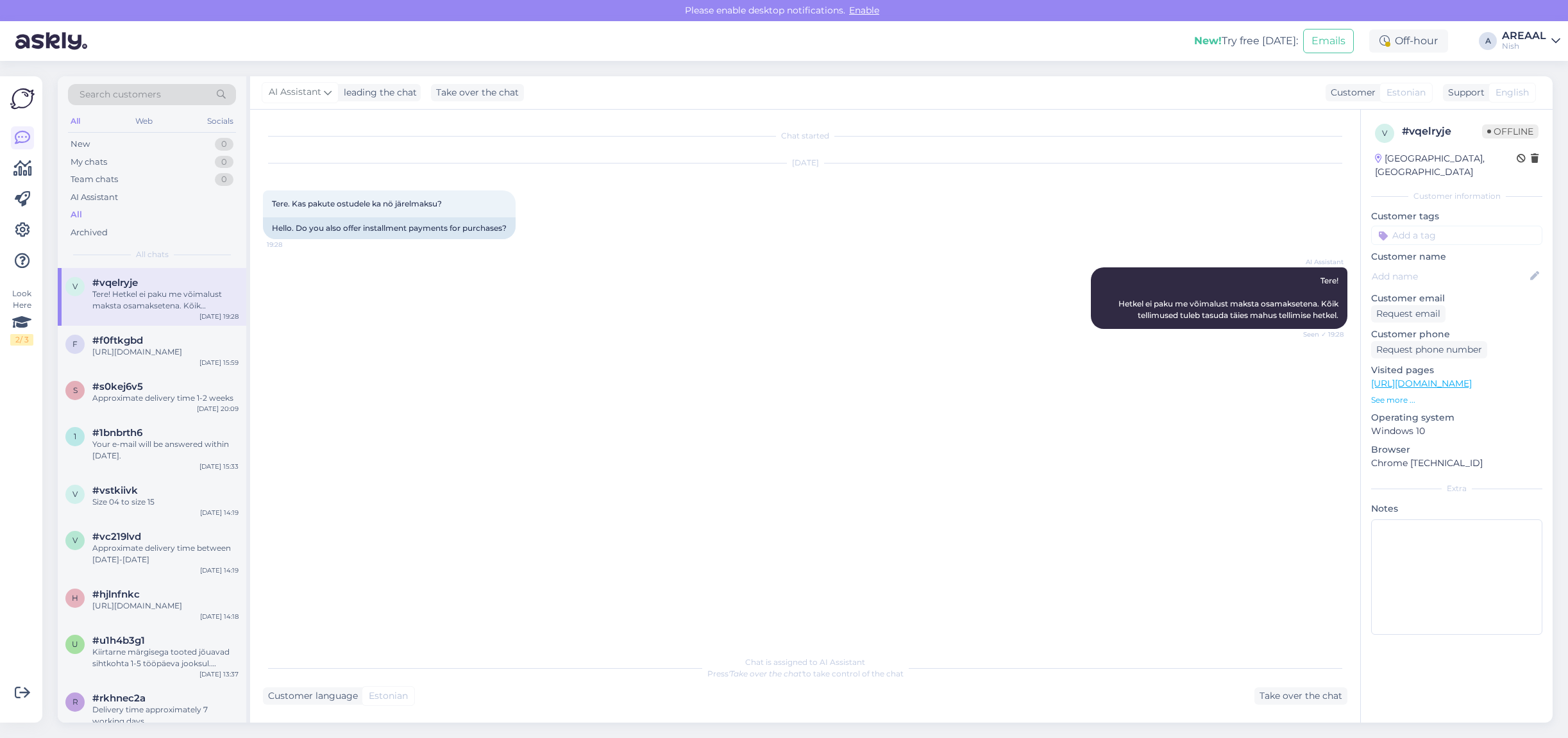
click at [1502, 48] on div "Nish" at bounding box center [1523, 46] width 45 height 10
click at [1521, 72] on button "Open" at bounding box center [1532, 71] width 36 height 20
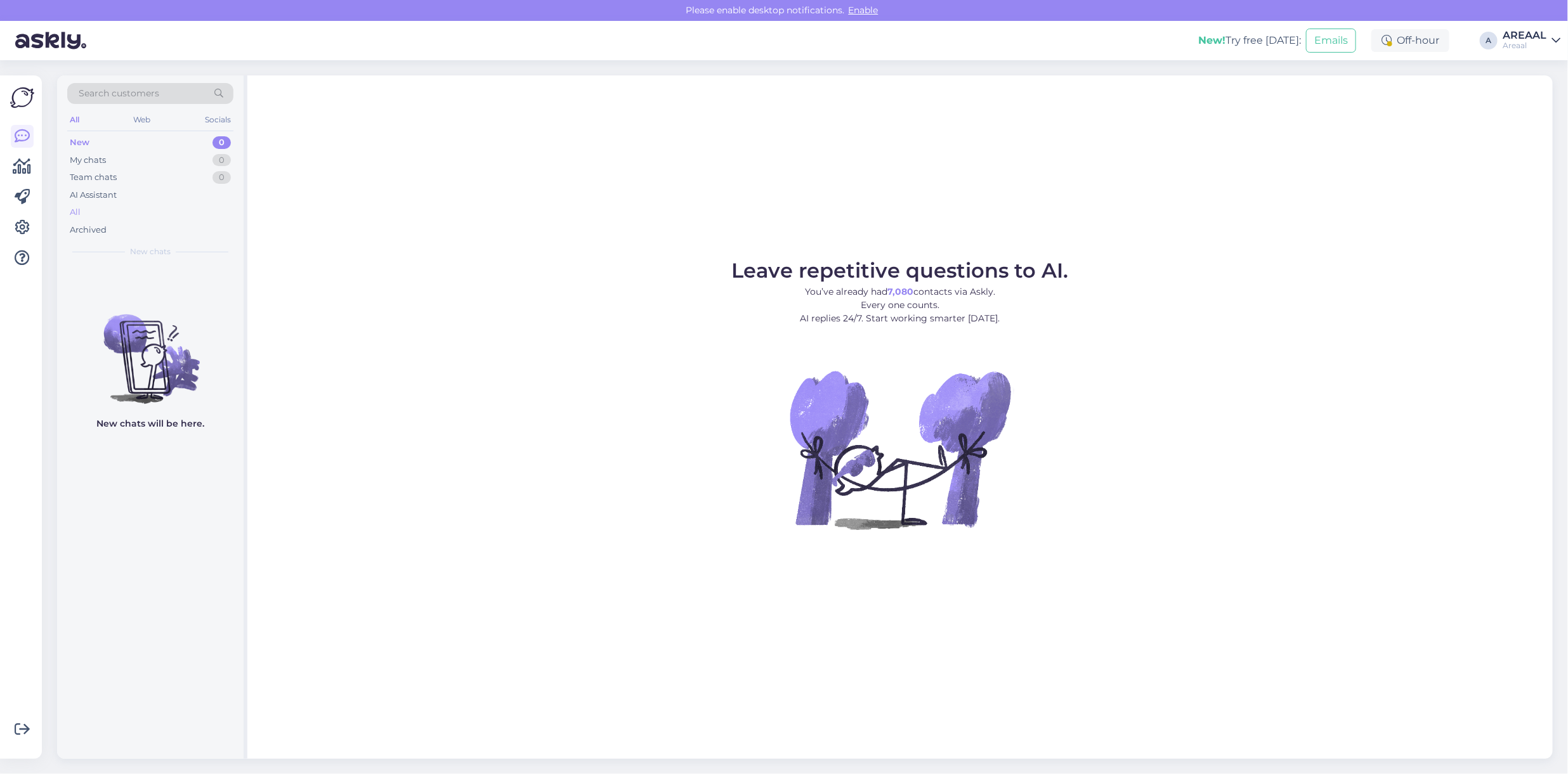
click at [97, 222] on div "Archived" at bounding box center [150, 230] width 166 height 18
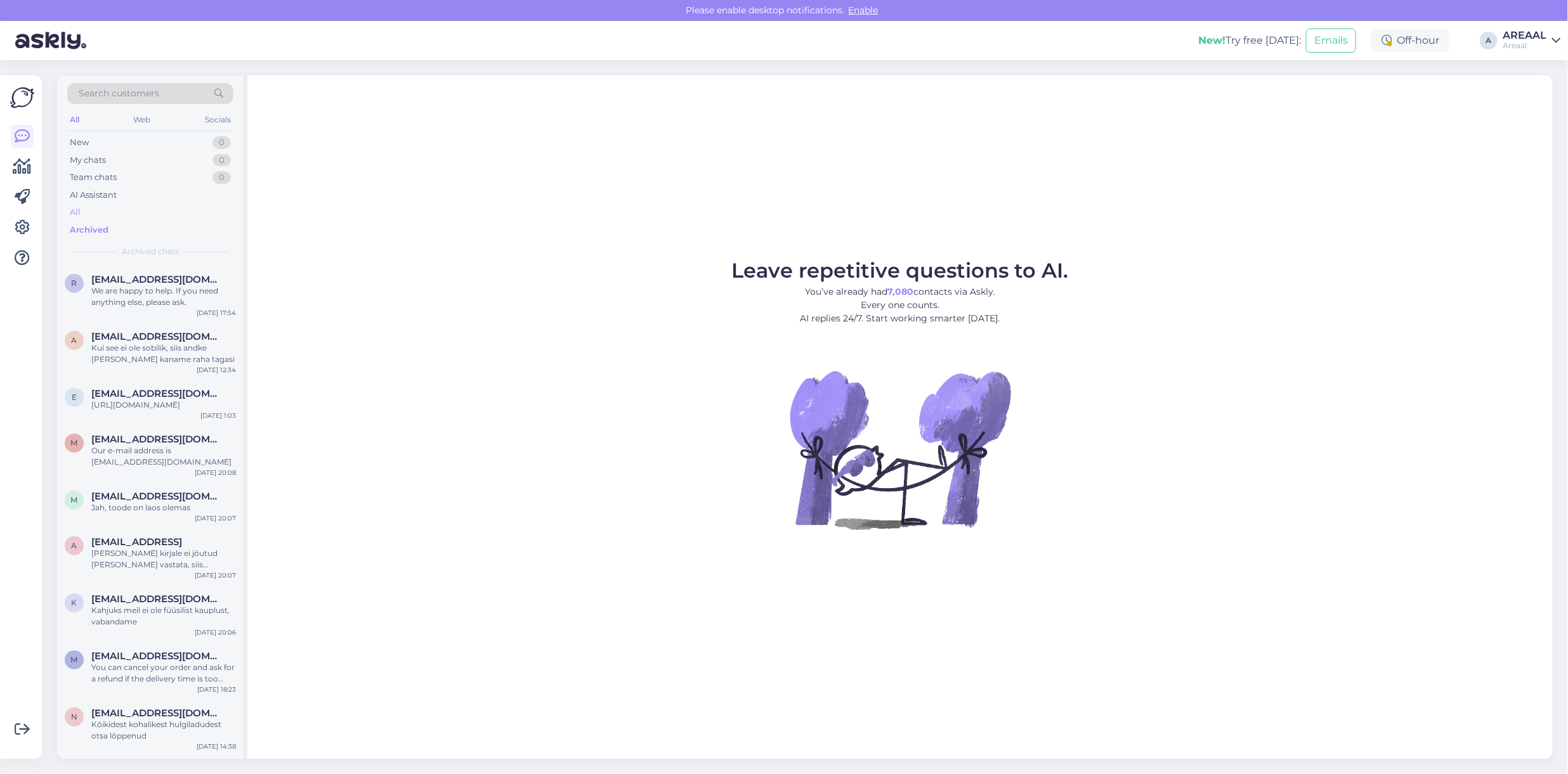
click at [101, 211] on div "All" at bounding box center [150, 212] width 166 height 18
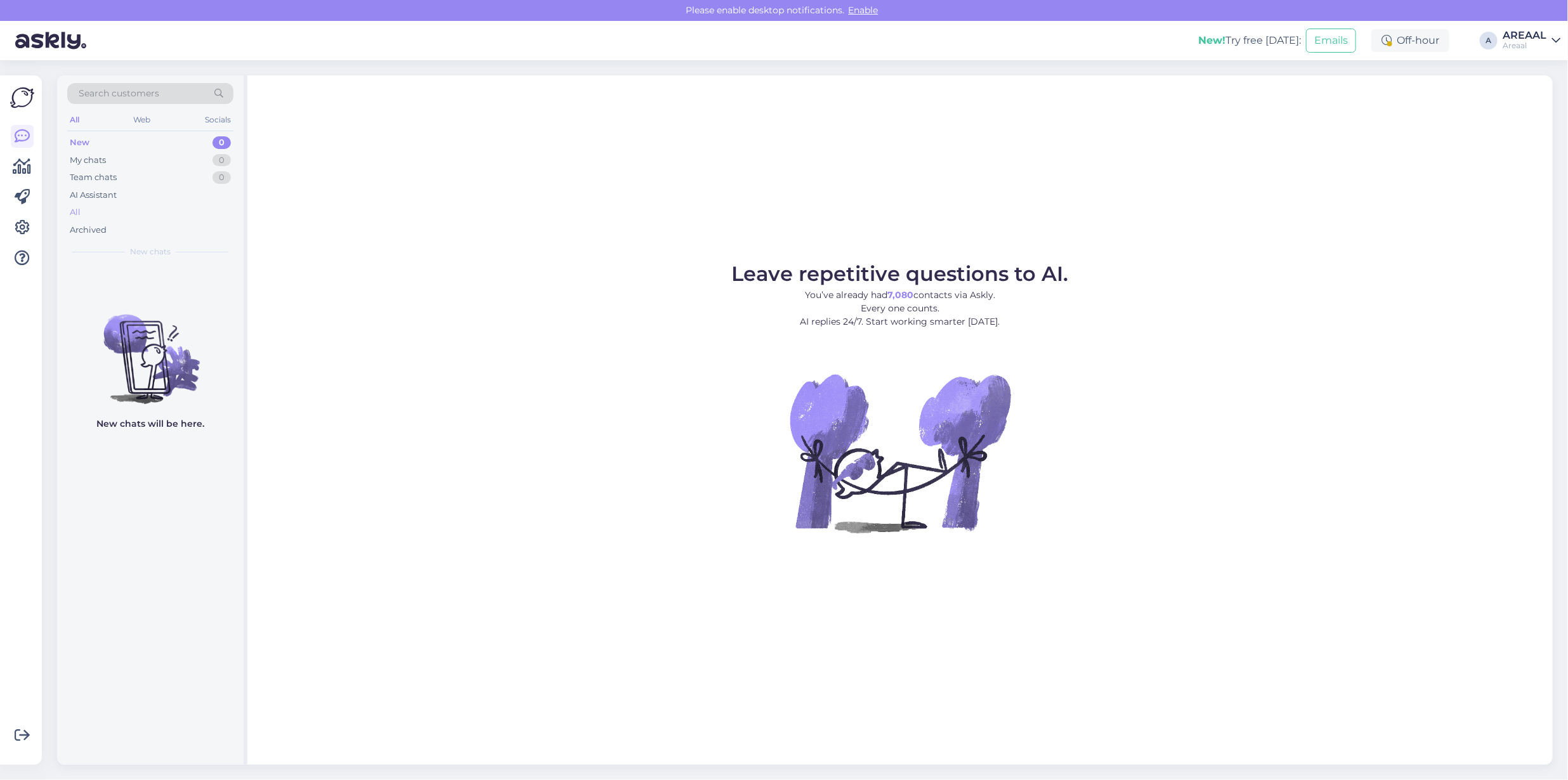
click at [166, 211] on div "All" at bounding box center [150, 212] width 166 height 18
click at [136, 204] on div "All" at bounding box center [150, 212] width 166 height 18
